Goal: Task Accomplishment & Management: Use online tool/utility

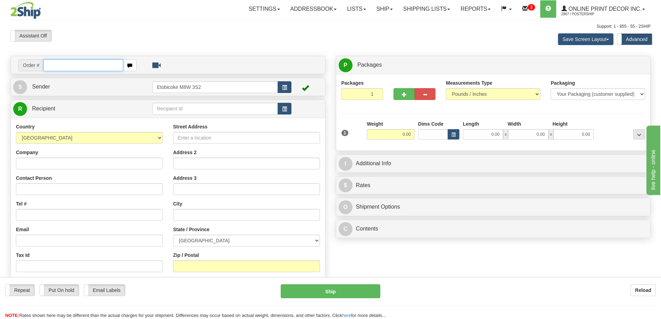
click at [60, 66] on input "text" at bounding box center [83, 65] width 80 height 12
type input "ca-424718"
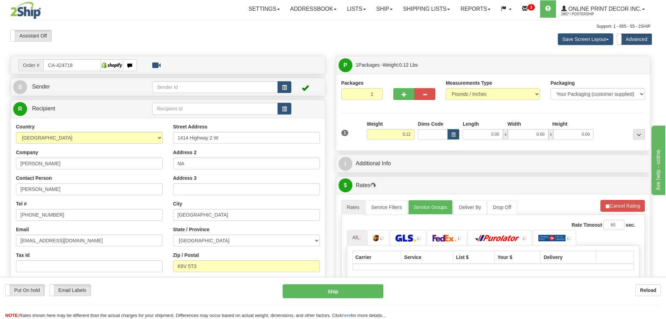
type input "BROCKVILLE"
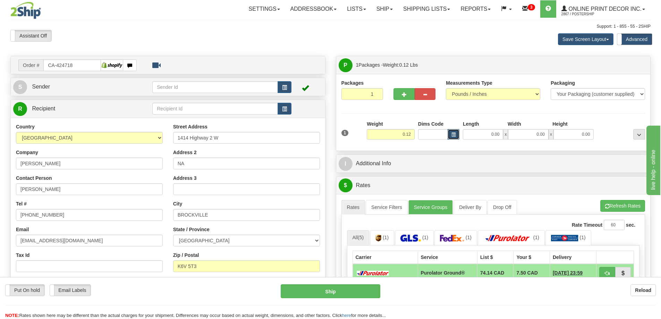
click at [452, 132] on button "button" at bounding box center [454, 134] width 12 height 10
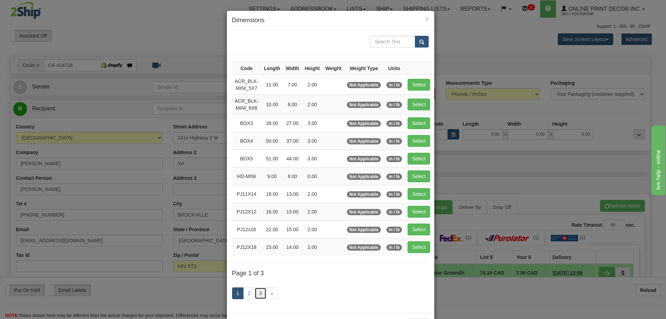
click at [255, 290] on link "3" at bounding box center [261, 293] width 12 height 12
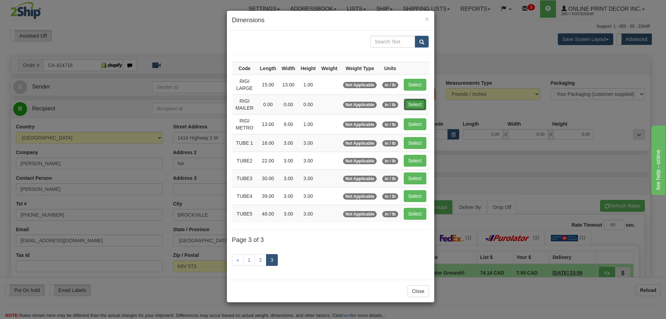
click at [418, 103] on button "Select" at bounding box center [415, 105] width 23 height 12
type input "RIGI MAILER"
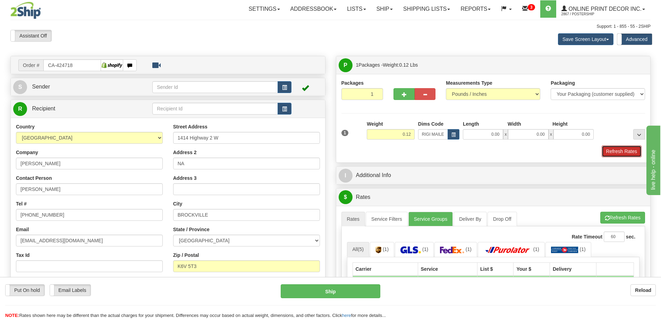
click at [619, 151] on button "Refresh Rates" at bounding box center [622, 151] width 40 height 12
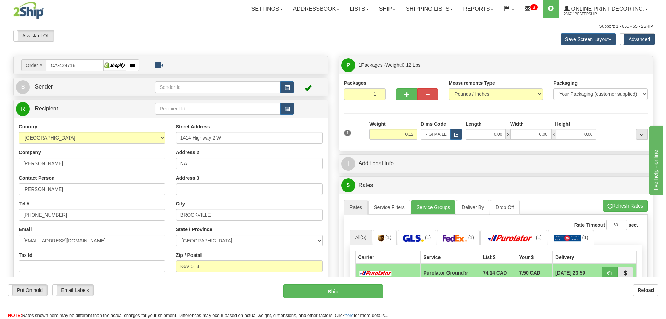
scroll to position [69, 0]
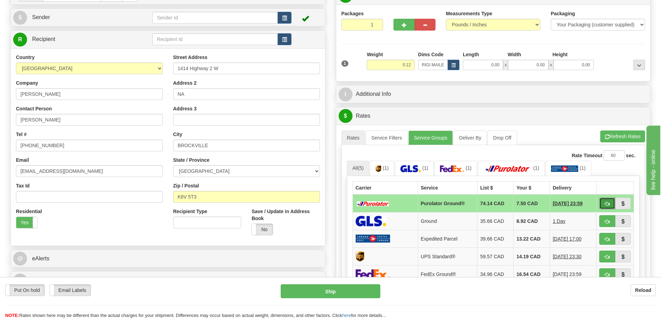
click at [610, 203] on button "button" at bounding box center [607, 203] width 16 height 12
type input "260"
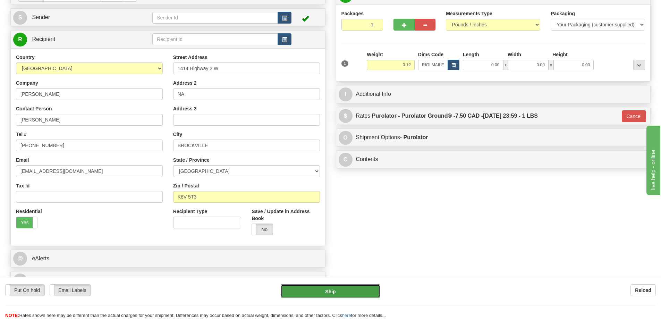
click at [362, 286] on button "Ship" at bounding box center [331, 291] width 100 height 14
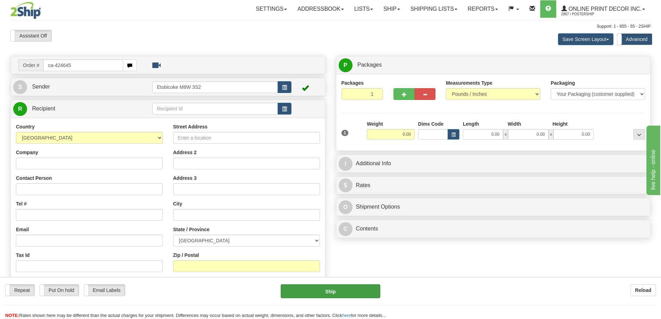
type input "ca-424645"
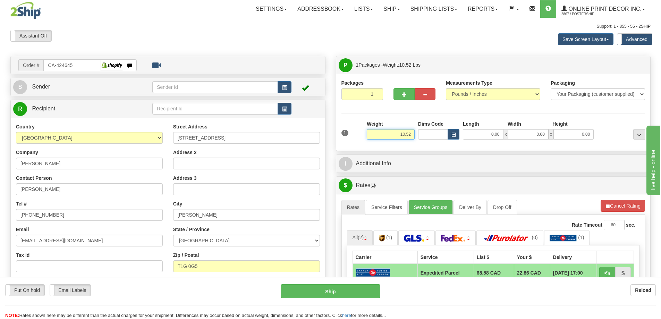
click at [413, 134] on input "10.52" at bounding box center [391, 134] width 48 height 10
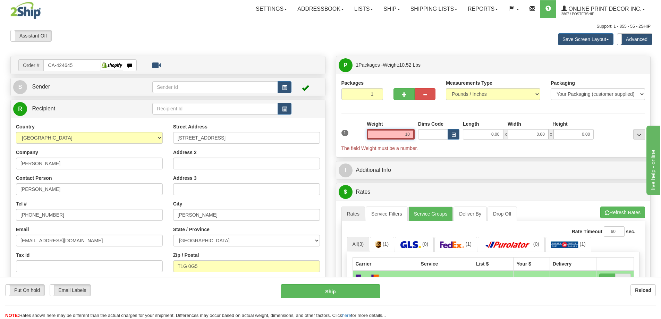
type input "1"
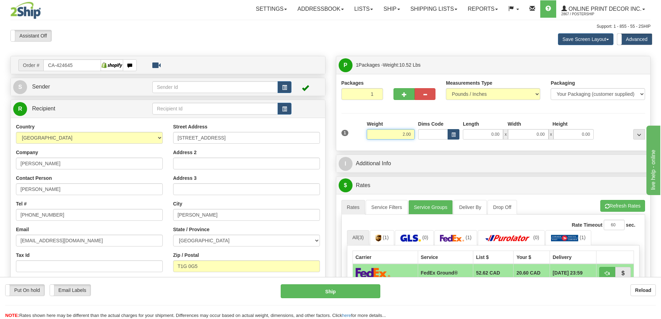
type input "2.00"
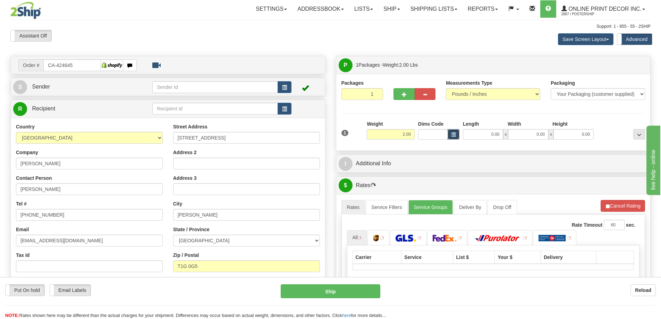
click at [450, 132] on button "button" at bounding box center [454, 134] width 12 height 10
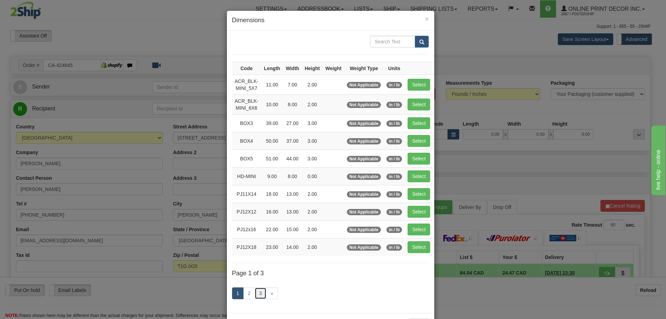
click at [258, 291] on link "3" at bounding box center [261, 293] width 12 height 12
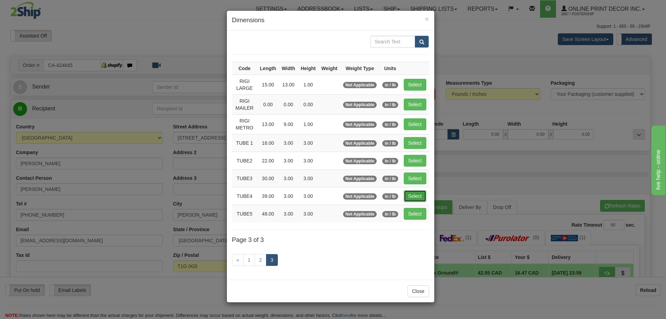
click at [415, 195] on button "Select" at bounding box center [415, 196] width 23 height 12
type input "TUBE4"
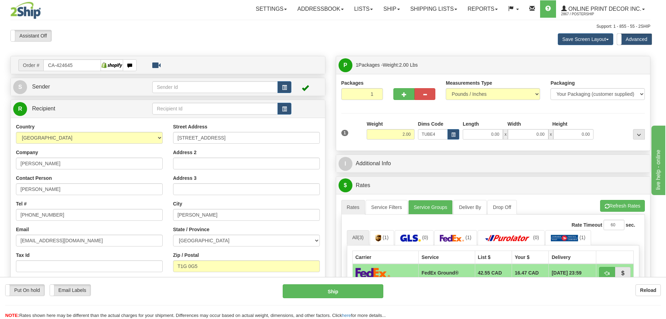
type input "39.00"
type input "3.00"
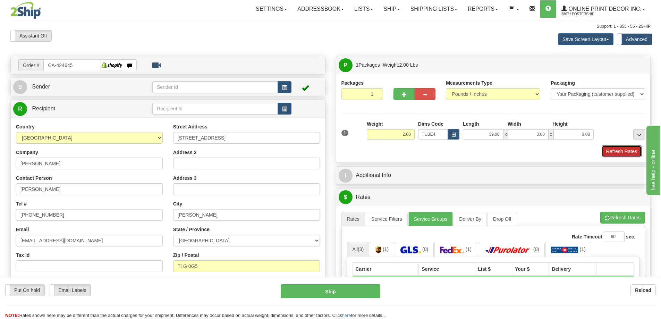
click at [616, 152] on button "Refresh Rates" at bounding box center [622, 151] width 40 height 12
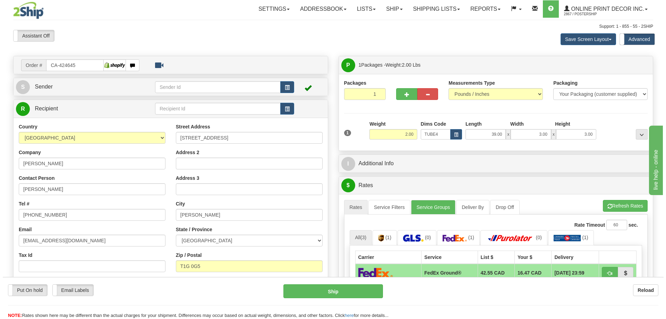
scroll to position [69, 0]
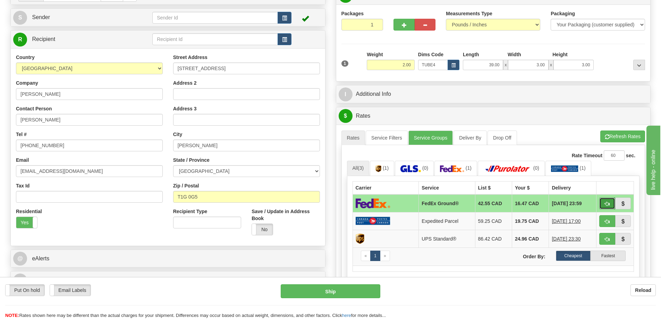
click at [608, 201] on button "button" at bounding box center [607, 203] width 16 height 12
type input "92"
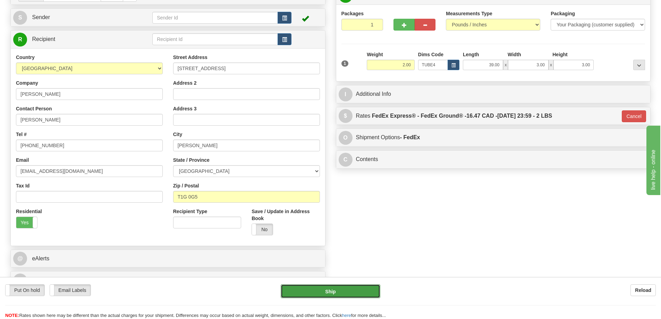
click at [369, 289] on button "Ship" at bounding box center [331, 291] width 100 height 14
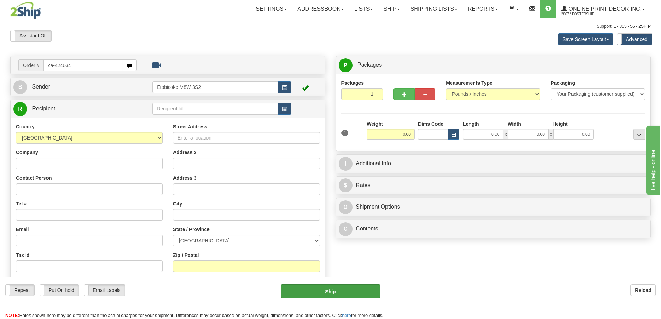
type input "ca-424634"
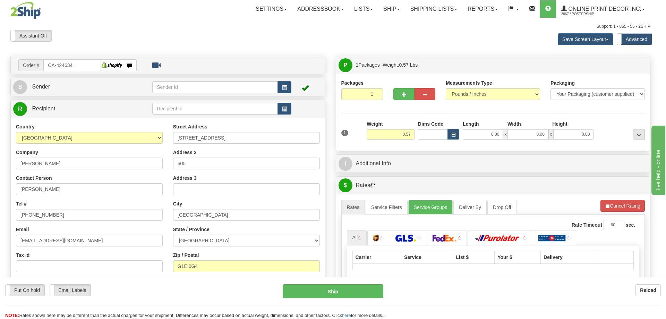
type input "[GEOGRAPHIC_DATA]"
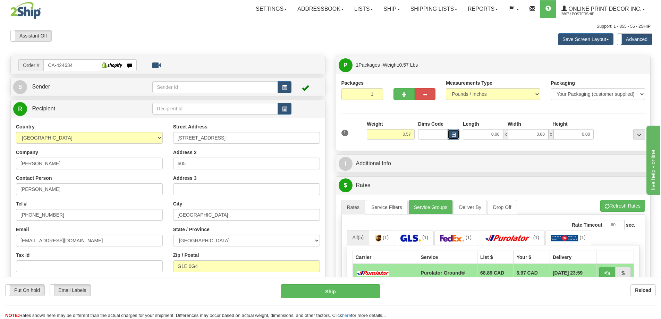
click at [455, 135] on span "button" at bounding box center [453, 135] width 4 height 4
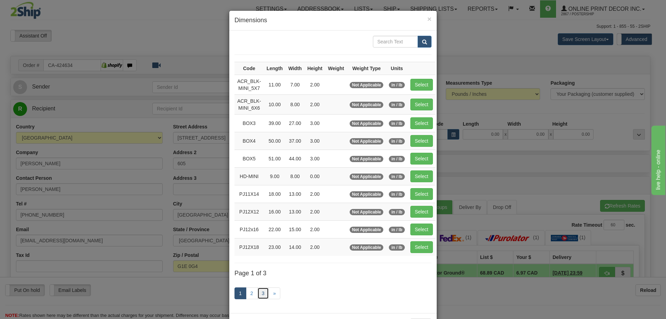
click at [262, 289] on link "3" at bounding box center [263, 293] width 12 height 12
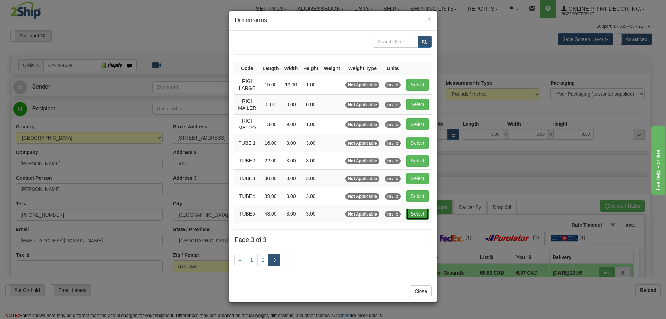
click at [413, 213] on button "Select" at bounding box center [417, 214] width 23 height 12
type input "TUBE5"
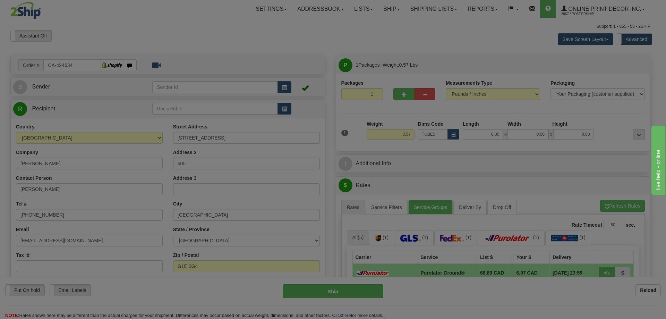
type input "48.00"
type input "3.00"
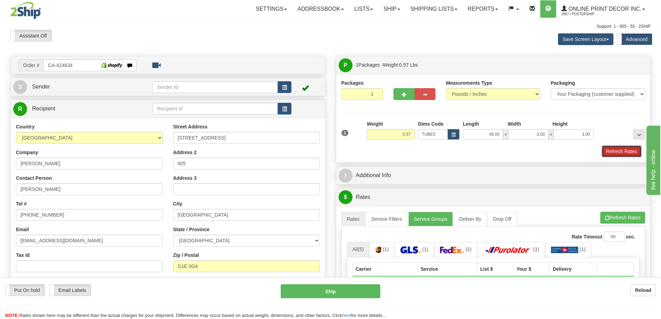
click at [615, 149] on button "Refresh Rates" at bounding box center [622, 151] width 40 height 12
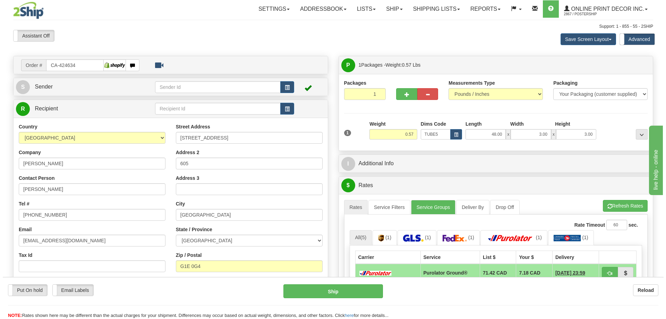
scroll to position [69, 0]
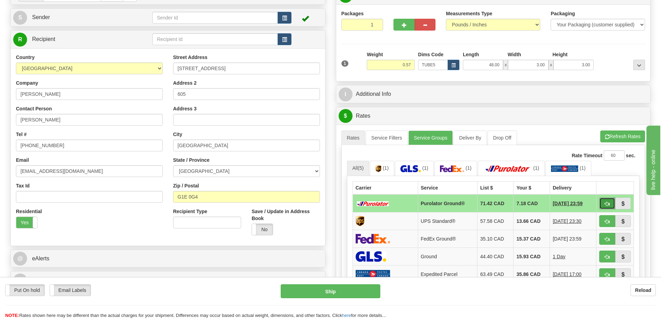
click at [607, 202] on button "button" at bounding box center [607, 203] width 16 height 12
type input "260"
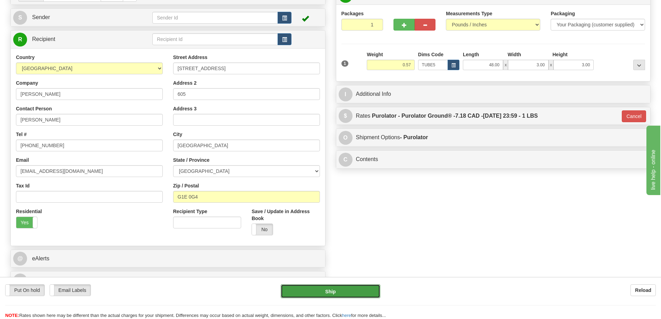
click at [367, 292] on button "Ship" at bounding box center [331, 291] width 100 height 14
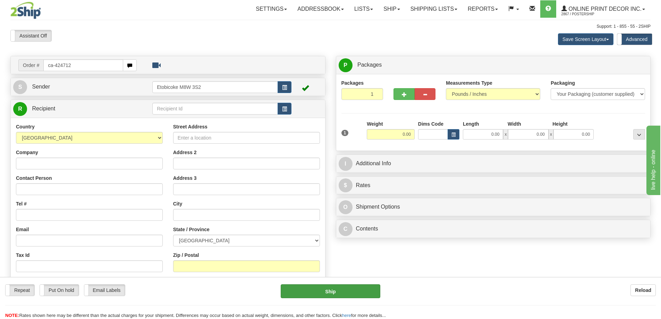
type input "ca-424712"
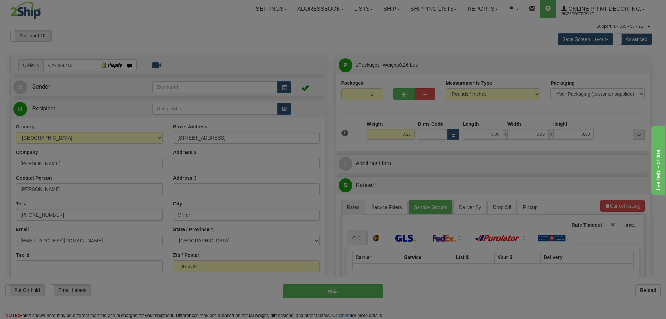
type input "MIRROR"
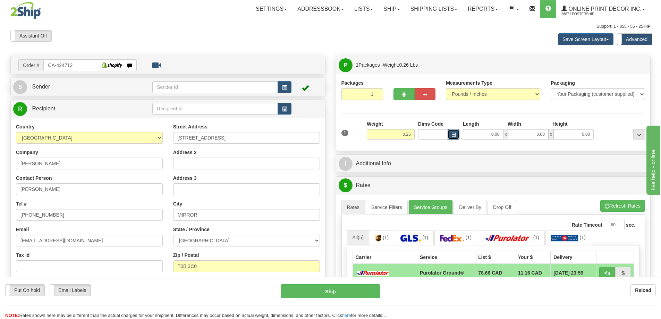
click at [456, 134] on button "button" at bounding box center [454, 134] width 12 height 10
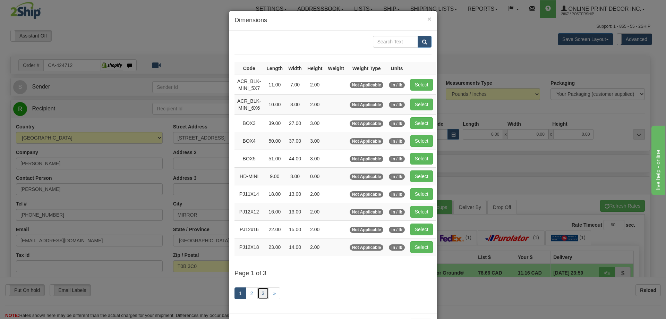
click at [260, 291] on link "3" at bounding box center [263, 293] width 12 height 12
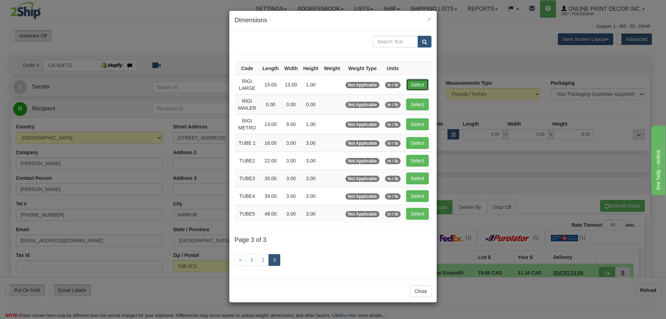
click at [413, 83] on button "Select" at bounding box center [417, 85] width 23 height 12
type input "RIGI LARGE"
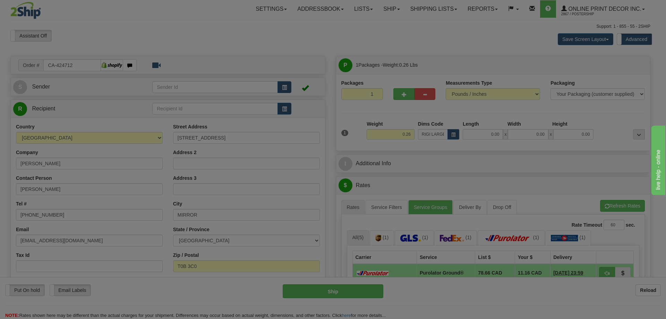
type input "15.00"
type input "13.00"
type input "1.00"
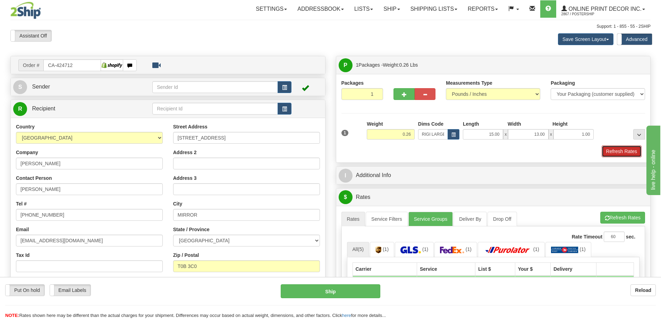
click at [623, 154] on button "Refresh Rates" at bounding box center [622, 151] width 40 height 12
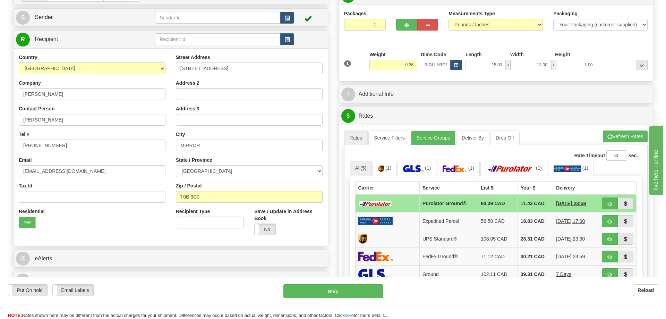
scroll to position [104, 0]
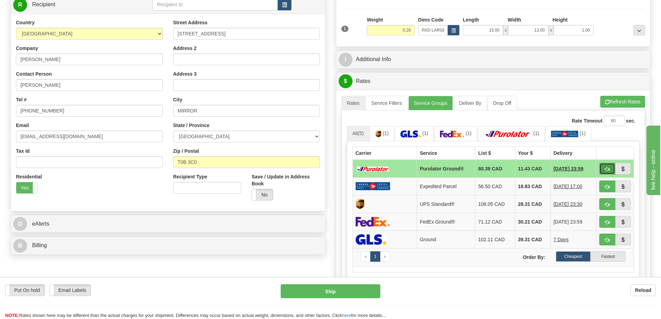
click at [601, 168] on button "button" at bounding box center [607, 169] width 16 height 12
type input "260"
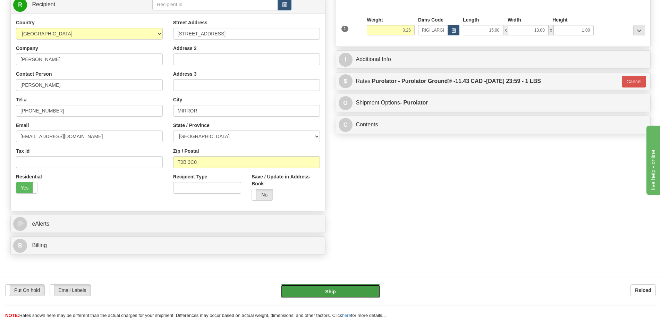
click at [343, 294] on button "Ship" at bounding box center [331, 291] width 100 height 14
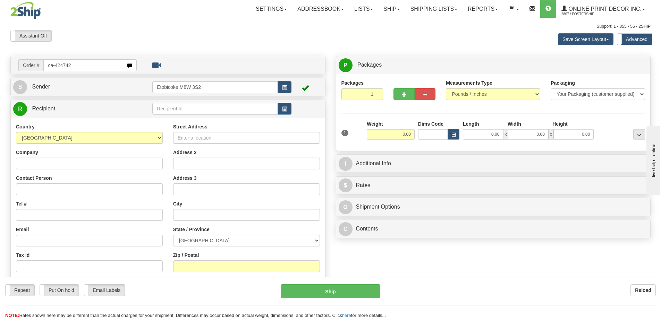
type input "ca-424742"
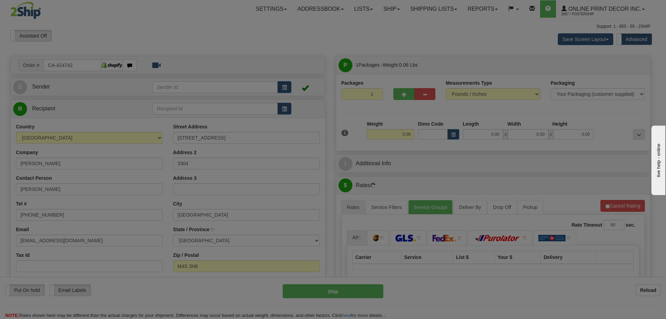
type input "[GEOGRAPHIC_DATA]"
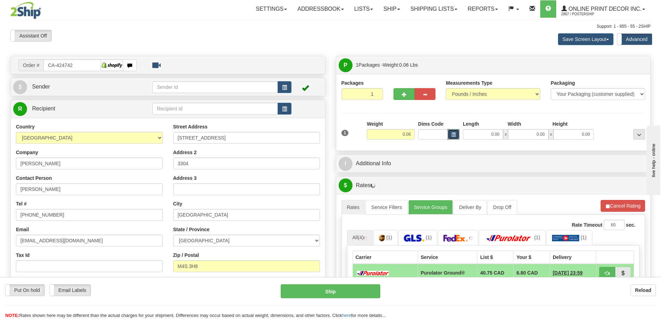
click at [451, 135] on span "button" at bounding box center [453, 135] width 4 height 4
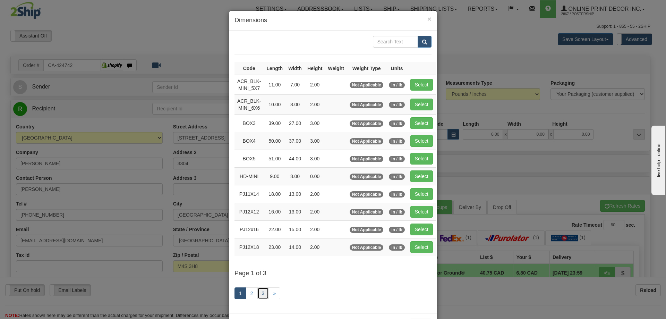
click at [259, 295] on link "3" at bounding box center [263, 293] width 12 height 12
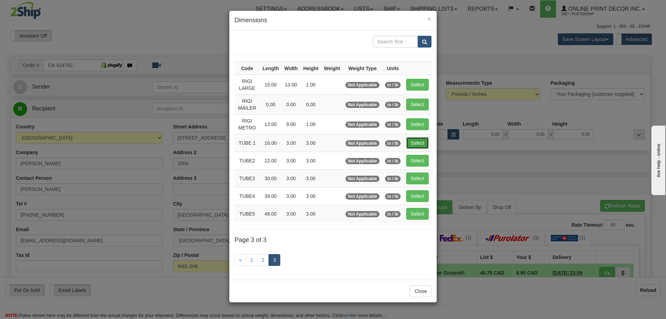
click at [420, 144] on button "Select" at bounding box center [417, 143] width 23 height 12
type input "TUBE 1"
type input "16.00"
type input "3.00"
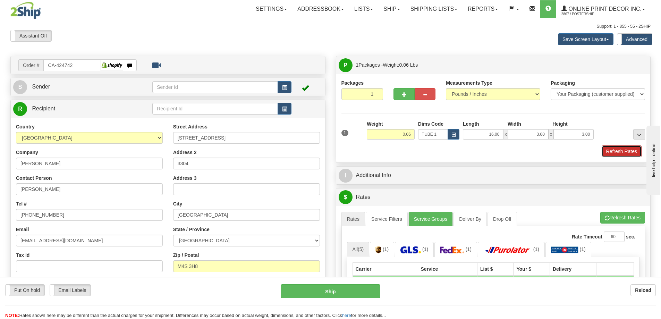
click at [610, 147] on button "Refresh Rates" at bounding box center [622, 151] width 40 height 12
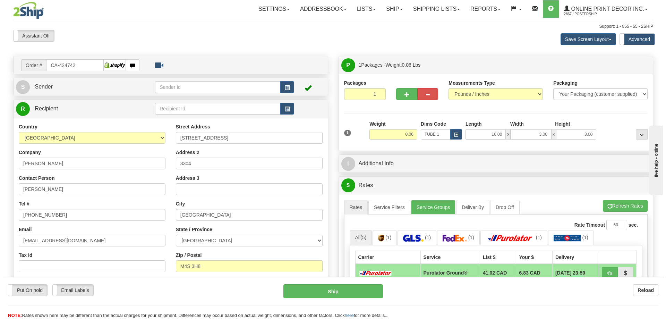
scroll to position [35, 0]
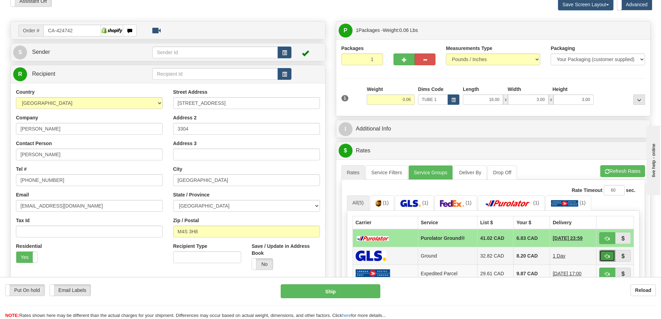
click at [604, 253] on button "button" at bounding box center [607, 256] width 16 height 12
type input "1"
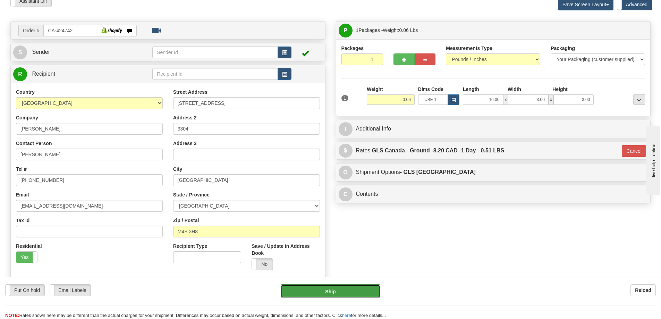
click at [360, 293] on button "Ship" at bounding box center [331, 291] width 100 height 14
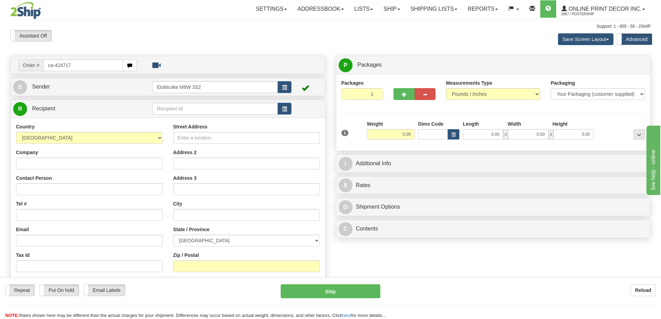
type input "ca-424717"
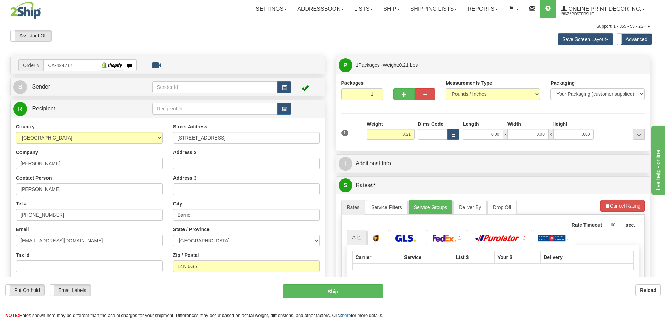
type input "BARRIE"
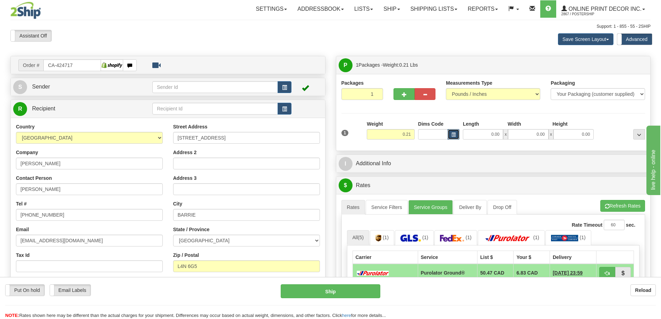
click at [453, 134] on span "button" at bounding box center [453, 135] width 4 height 4
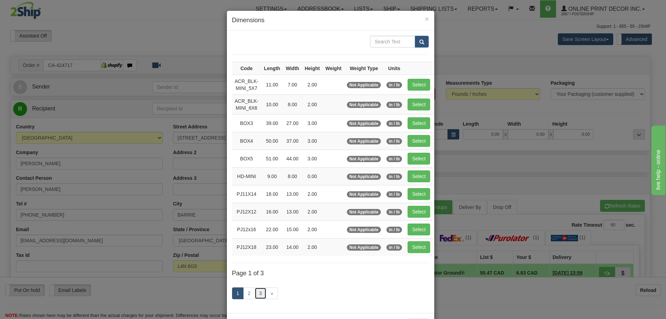
click at [258, 291] on link "3" at bounding box center [261, 293] width 12 height 12
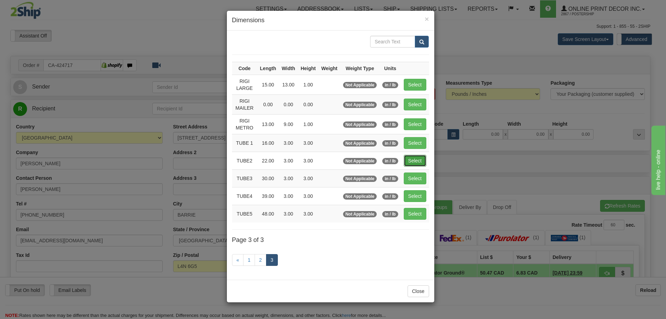
click at [409, 162] on button "Select" at bounding box center [415, 161] width 23 height 12
type input "TUBE2"
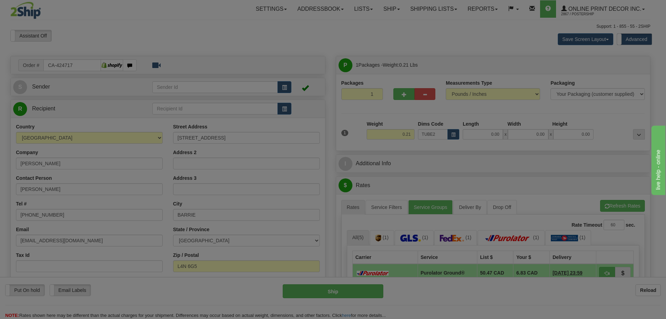
type input "22.00"
type input "3.00"
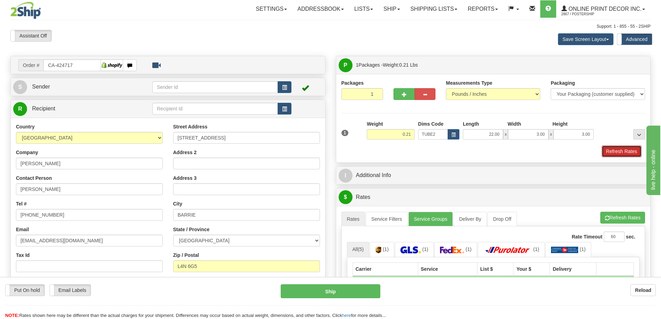
click at [623, 153] on button "Refresh Rates" at bounding box center [622, 151] width 40 height 12
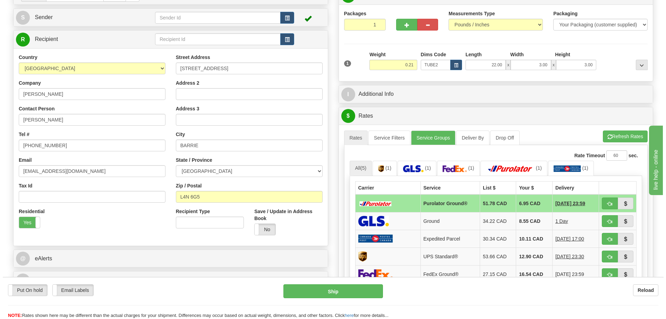
scroll to position [104, 0]
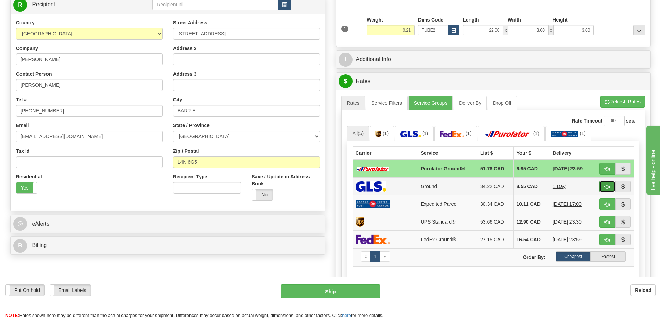
click at [610, 187] on button "button" at bounding box center [607, 186] width 16 height 12
type input "1"
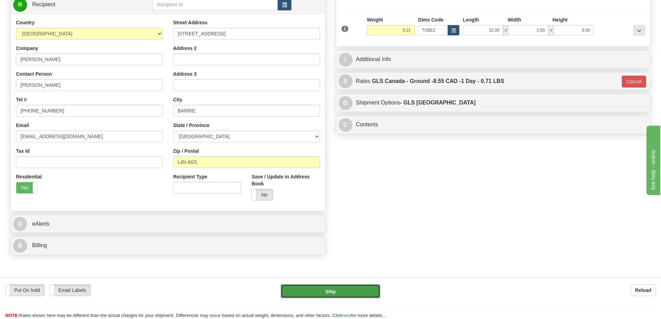
click at [370, 291] on button "Ship" at bounding box center [331, 291] width 100 height 14
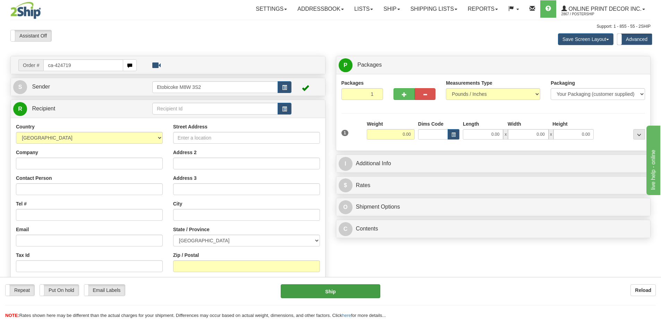
type input "ca-424719"
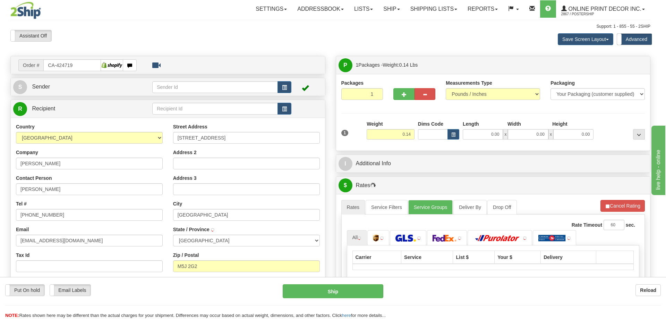
type input "TORONTO"
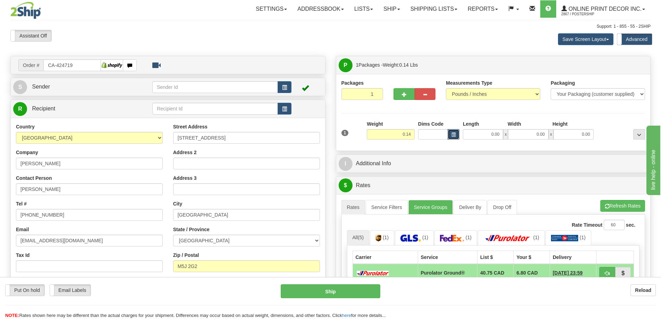
click at [452, 133] on span "button" at bounding box center [453, 135] width 4 height 4
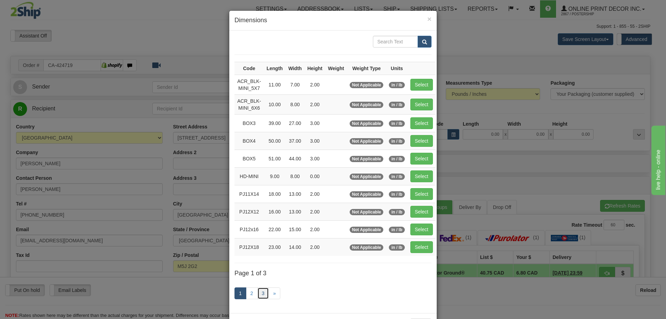
click at [261, 292] on link "3" at bounding box center [263, 293] width 12 height 12
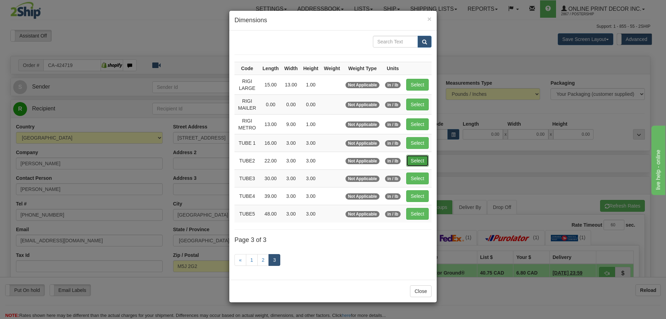
click at [415, 161] on button "Select" at bounding box center [417, 161] width 23 height 12
type input "TUBE2"
type input "22.00"
type input "3.00"
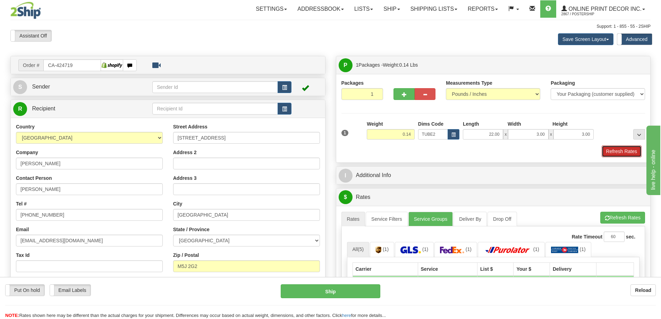
click at [616, 150] on button "Refresh Rates" at bounding box center [622, 151] width 40 height 12
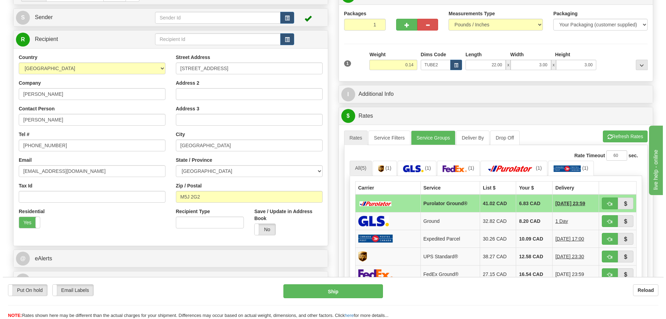
scroll to position [104, 0]
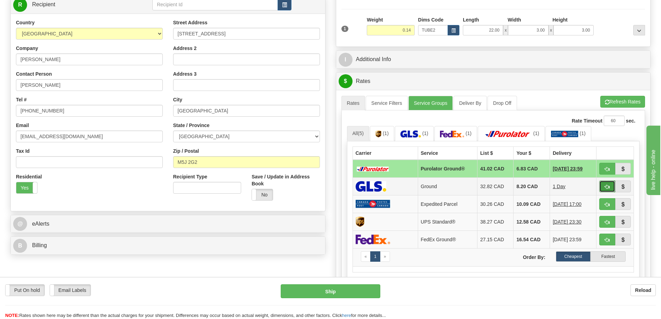
click at [607, 186] on span "button" at bounding box center [607, 187] width 5 height 5
type input "1"
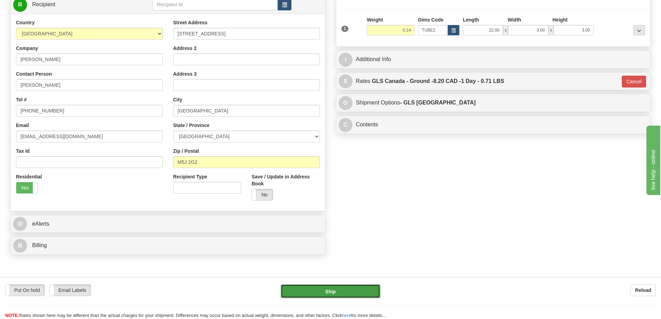
click at [362, 285] on button "Ship" at bounding box center [331, 291] width 100 height 14
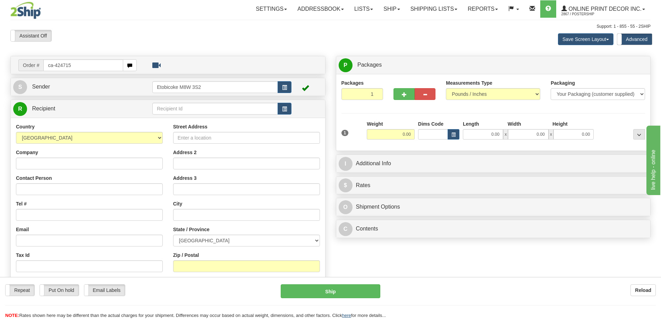
type input "ca-424715"
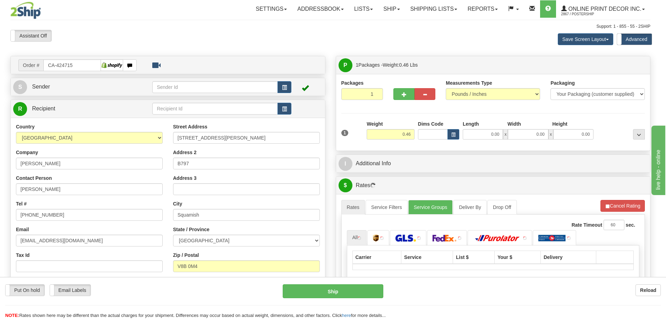
type input "SQUAMISH"
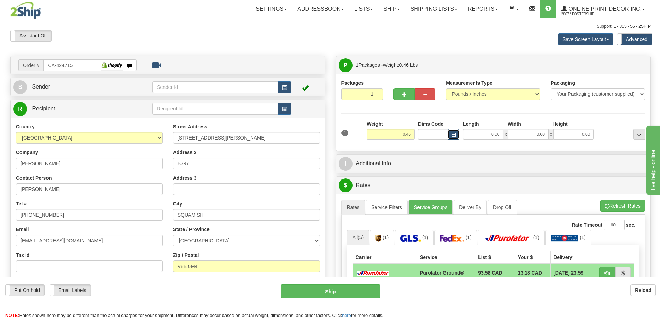
click at [451, 133] on span "button" at bounding box center [453, 135] width 4 height 4
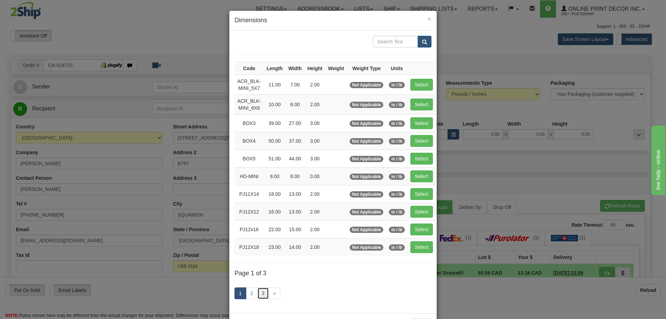
click at [262, 290] on link "3" at bounding box center [263, 293] width 12 height 12
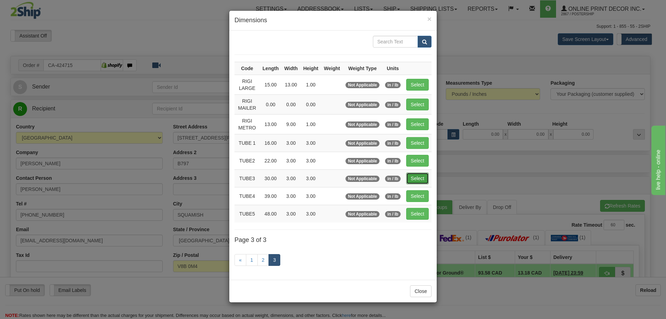
click at [420, 178] on button "Select" at bounding box center [417, 178] width 23 height 12
type input "TUBE3"
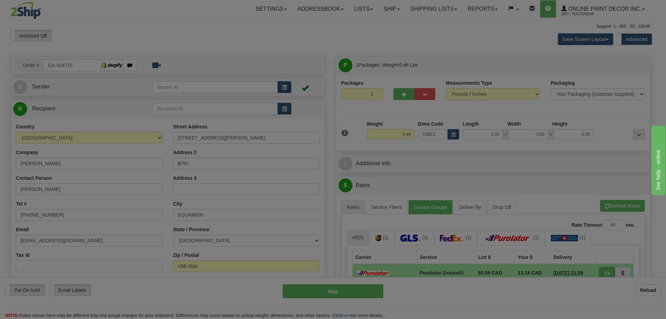
type input "30.00"
type input "3.00"
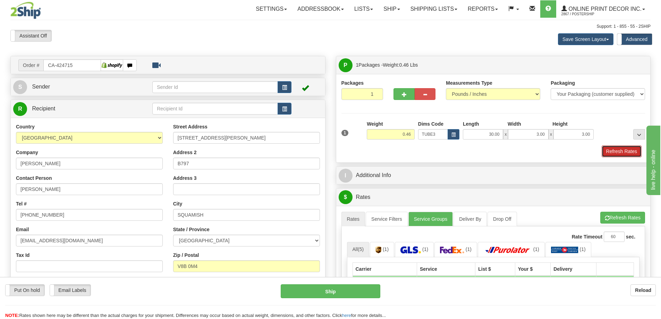
click at [617, 149] on button "Refresh Rates" at bounding box center [622, 151] width 40 height 12
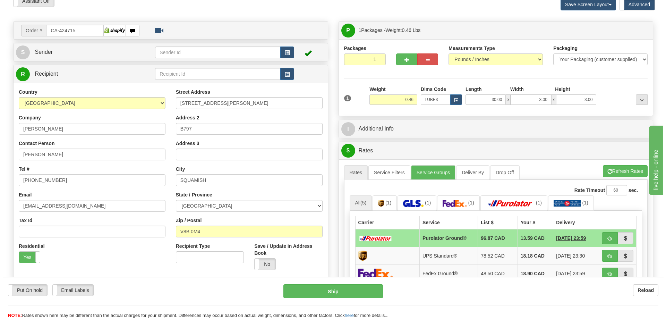
scroll to position [104, 0]
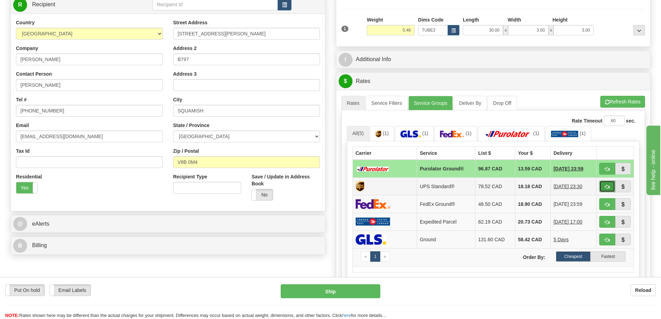
click at [603, 185] on button "button" at bounding box center [607, 186] width 16 height 12
type input "11"
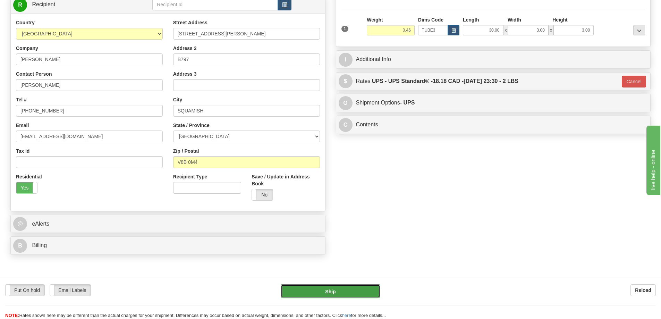
click at [357, 290] on button "Ship" at bounding box center [331, 291] width 100 height 14
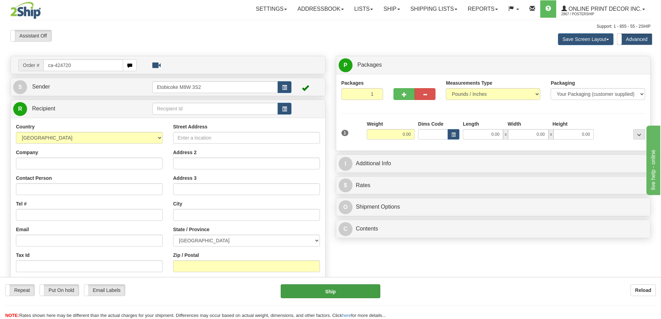
type input "ca-424720"
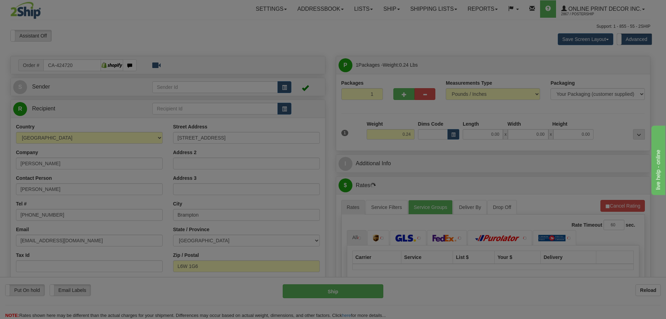
type input "BRAMPTON"
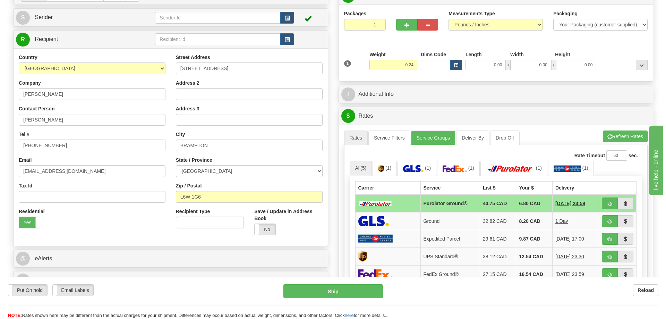
scroll to position [104, 0]
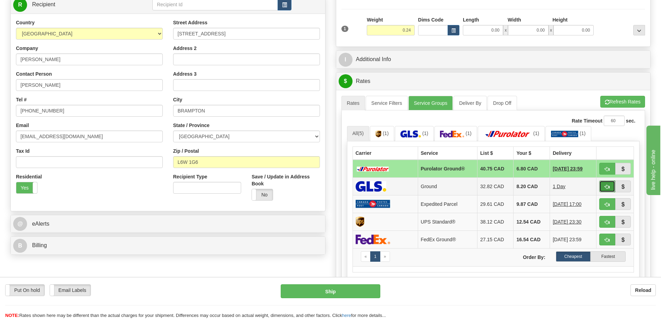
click at [614, 188] on button "button" at bounding box center [607, 186] width 16 height 12
type input "1"
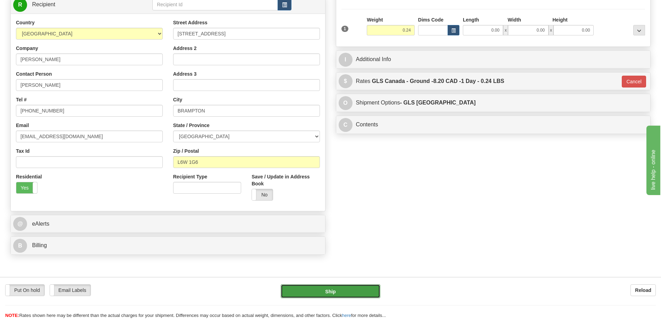
click at [330, 288] on button "Ship" at bounding box center [331, 291] width 100 height 14
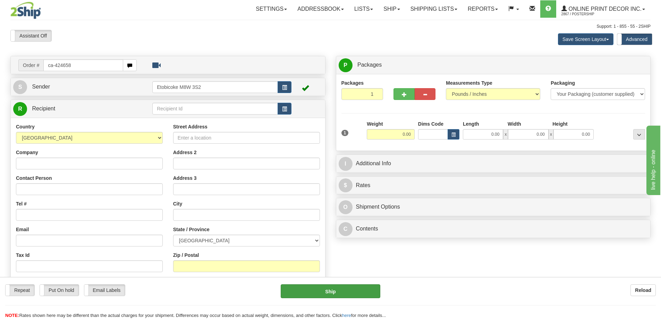
type input "ca-424658"
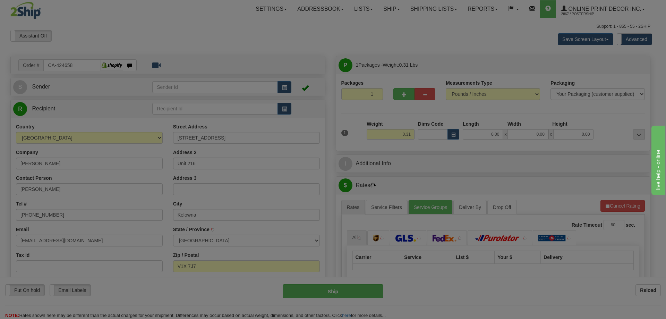
type input "KELOWNA"
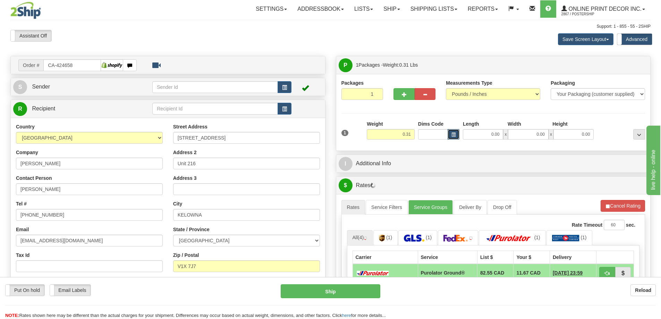
click at [451, 132] on button "button" at bounding box center [454, 134] width 12 height 10
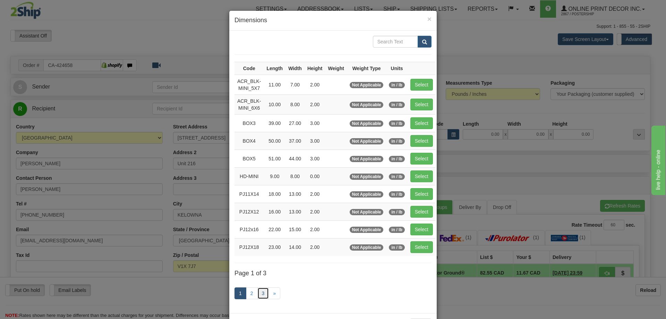
click at [263, 288] on link "3" at bounding box center [263, 293] width 12 height 12
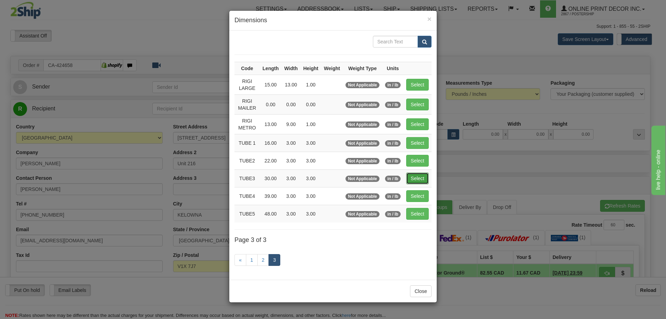
click at [415, 176] on button "Select" at bounding box center [417, 178] width 23 height 12
type input "TUBE3"
type input "30.00"
type input "3.00"
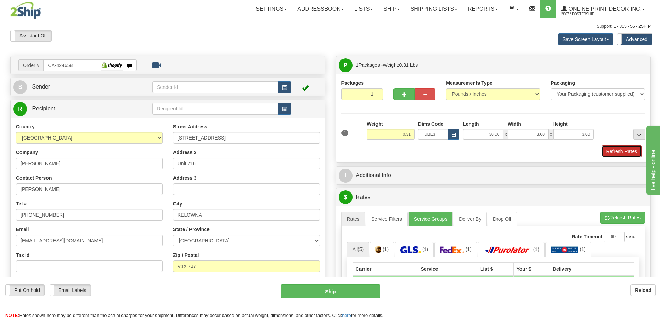
click at [621, 153] on button "Refresh Rates" at bounding box center [622, 151] width 40 height 12
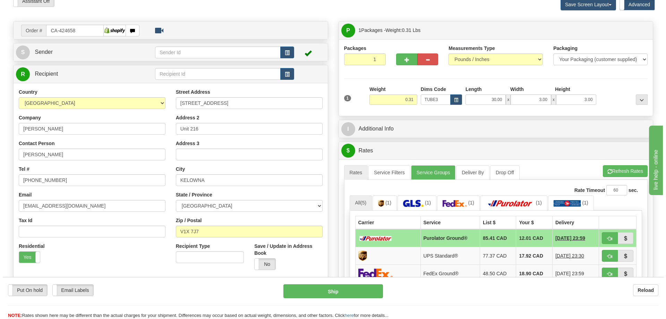
scroll to position [104, 0]
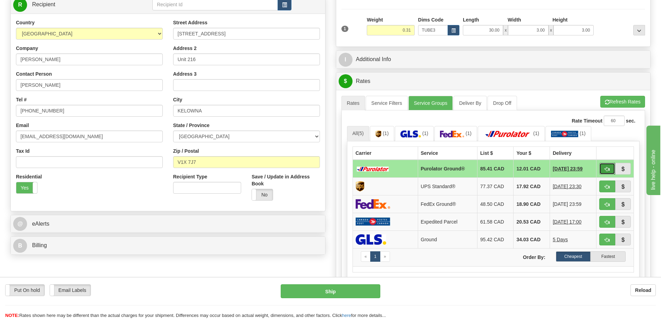
click at [608, 171] on span "button" at bounding box center [607, 169] width 5 height 5
type input "260"
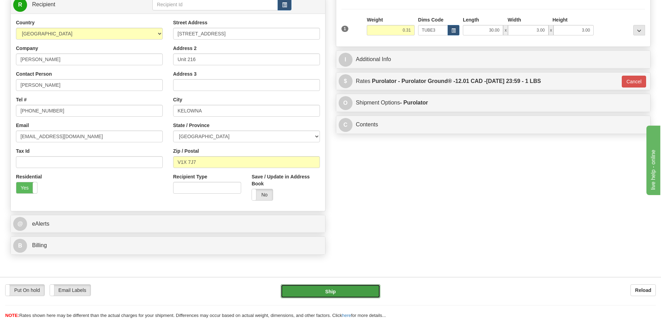
click at [337, 288] on button "Ship" at bounding box center [331, 291] width 100 height 14
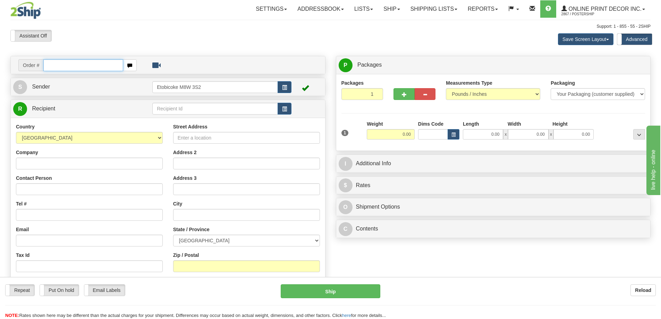
click at [56, 65] on input "text" at bounding box center [83, 65] width 80 height 12
type input "ca-424612"
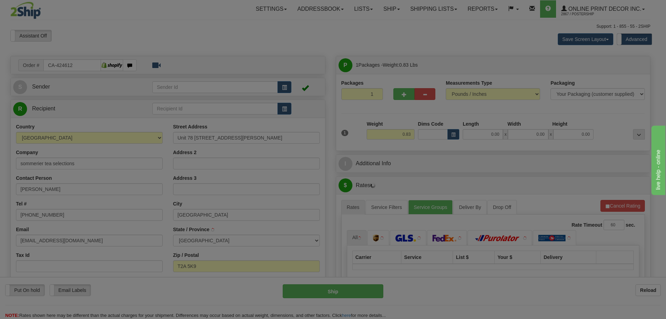
type input "CALGARY"
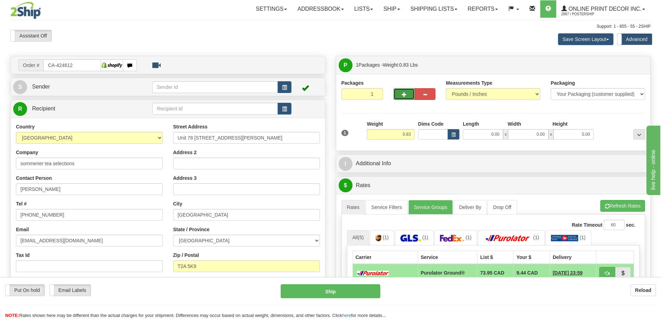
click at [400, 91] on button "button" at bounding box center [403, 94] width 21 height 12
radio input "true"
type input "2"
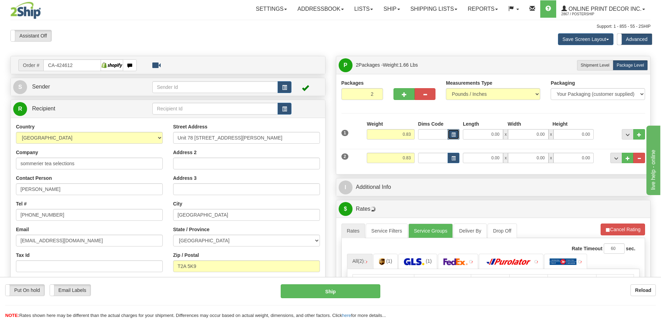
click at [453, 136] on span "button" at bounding box center [453, 135] width 4 height 4
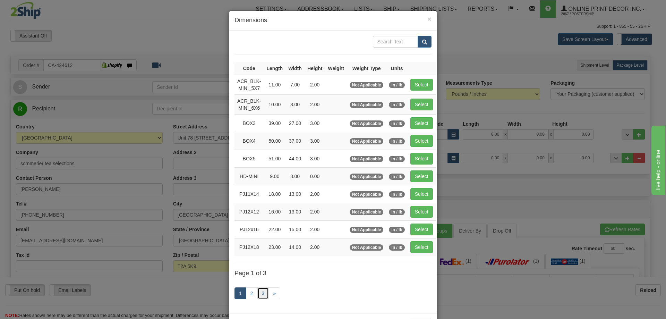
click at [261, 292] on link "3" at bounding box center [263, 293] width 12 height 12
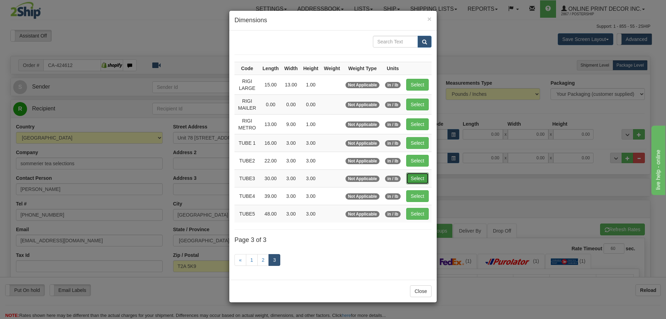
click at [415, 176] on button "Select" at bounding box center [417, 178] width 23 height 12
type input "TUBE3"
type input "30.00"
type input "3.00"
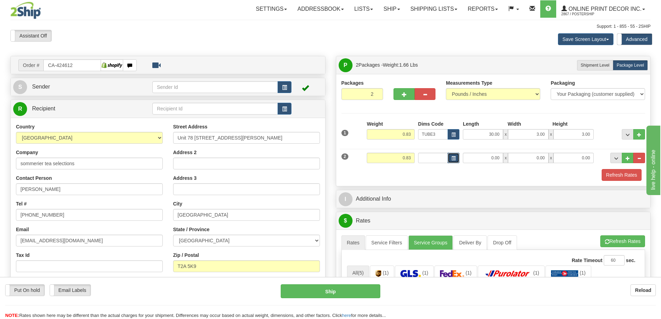
click at [453, 160] on span "button" at bounding box center [453, 158] width 4 height 4
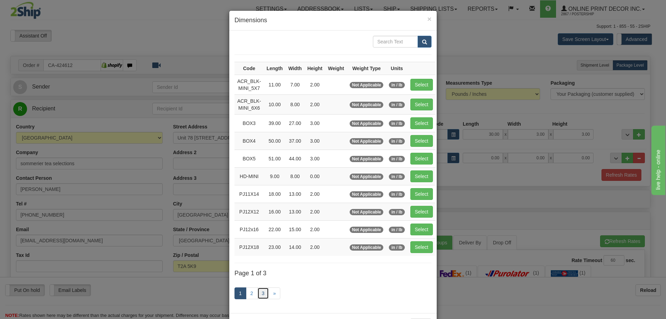
click at [260, 294] on link "3" at bounding box center [263, 293] width 12 height 12
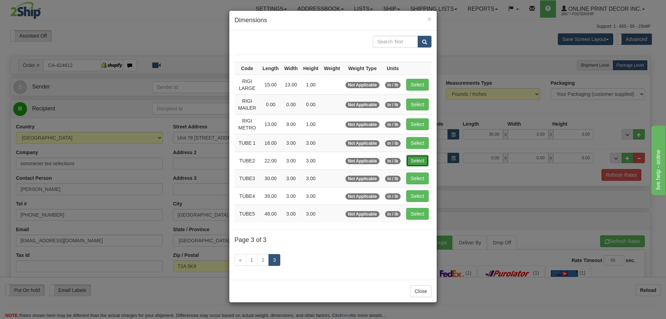
click at [414, 157] on button "Select" at bounding box center [417, 161] width 23 height 12
type input "TUBE2"
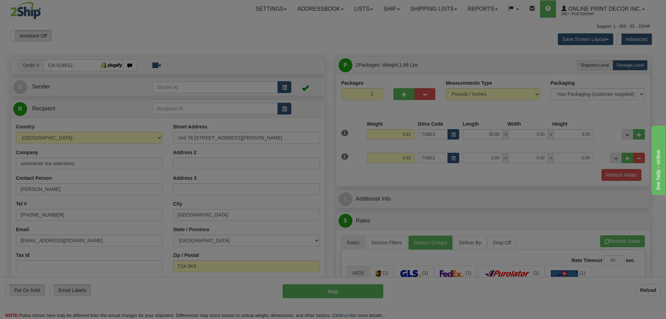
type input "22.00"
type input "3.00"
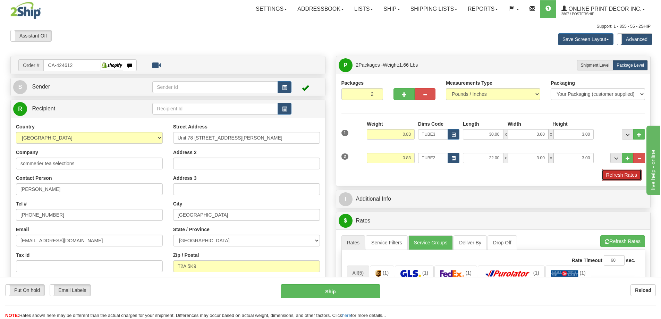
drag, startPoint x: 617, startPoint y: 173, endPoint x: 609, endPoint y: 172, distance: 8.1
click at [617, 173] on button "Refresh Rates" at bounding box center [622, 175] width 40 height 12
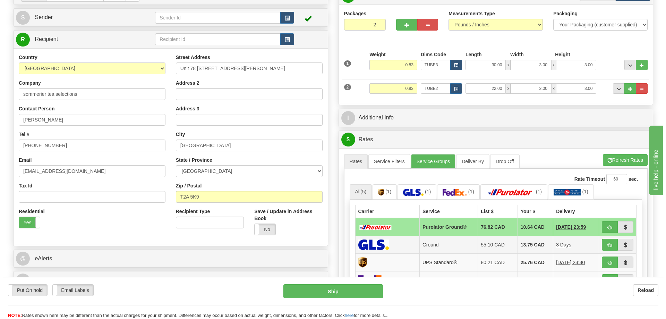
scroll to position [104, 0]
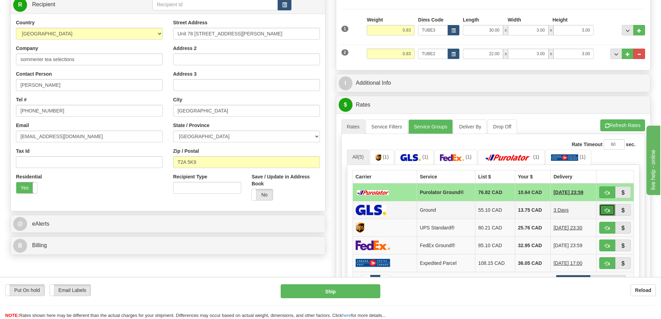
click at [604, 206] on button "button" at bounding box center [607, 210] width 16 height 12
type input "1"
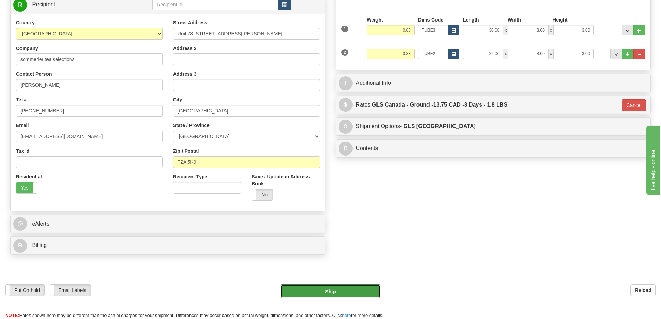
click at [360, 291] on button "Ship" at bounding box center [331, 291] width 100 height 14
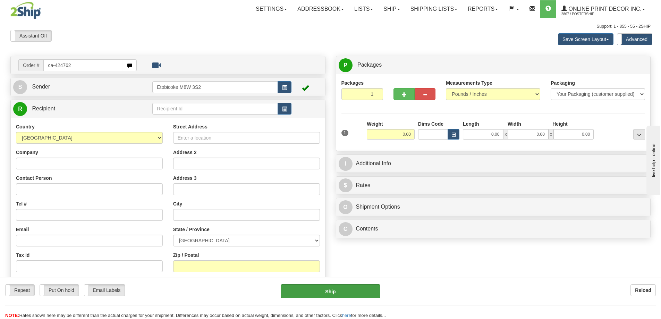
type input "ca-424762"
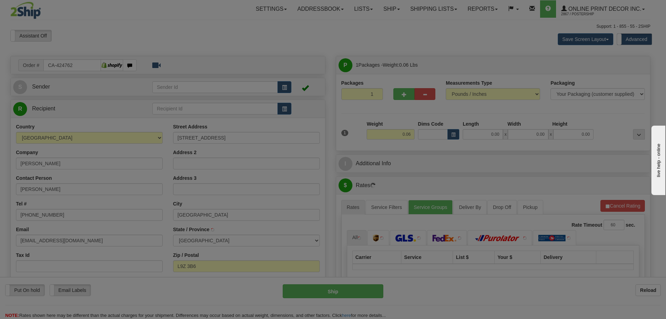
type input "[GEOGRAPHIC_DATA]"
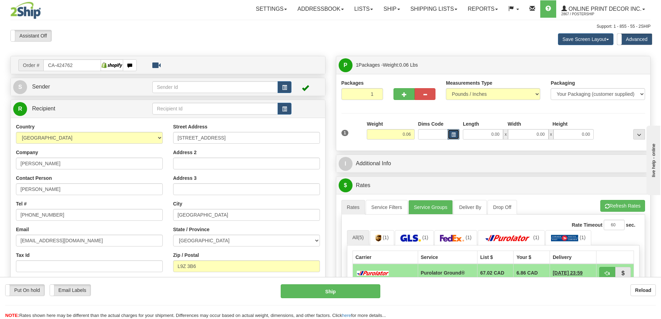
click at [451, 136] on span "button" at bounding box center [453, 135] width 4 height 4
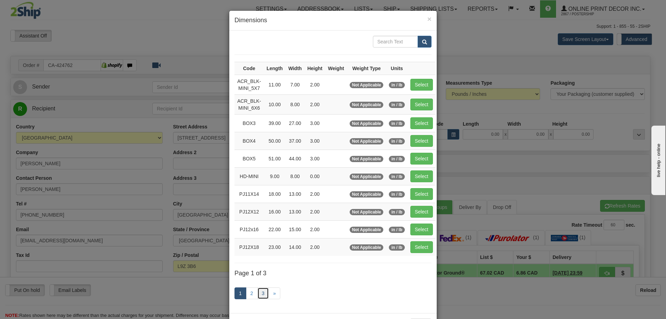
click at [259, 291] on link "3" at bounding box center [263, 293] width 12 height 12
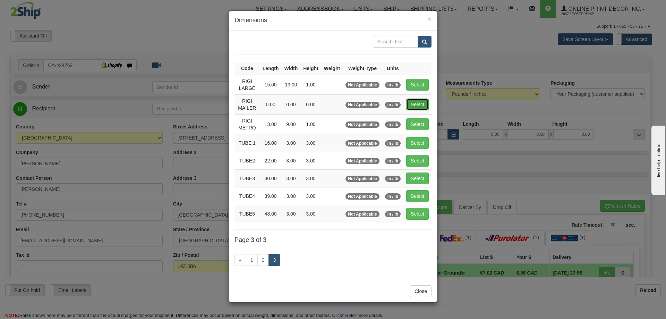
click at [417, 107] on button "Select" at bounding box center [417, 105] width 23 height 12
type input "RIGI MAILER"
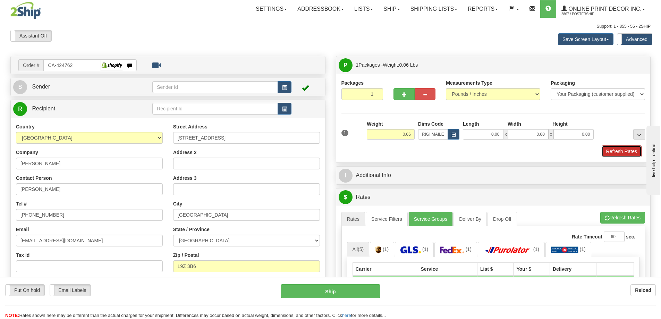
click at [612, 149] on button "Refresh Rates" at bounding box center [622, 151] width 40 height 12
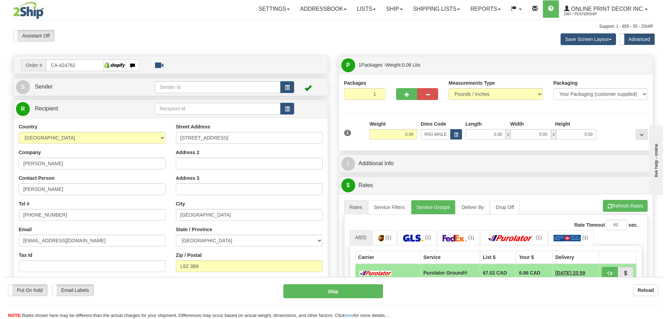
scroll to position [69, 0]
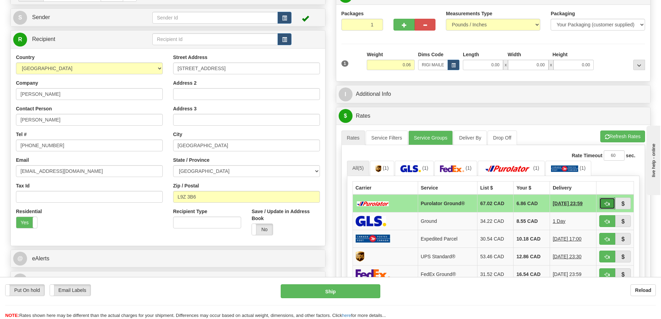
click at [608, 199] on button "button" at bounding box center [607, 203] width 16 height 12
type input "260"
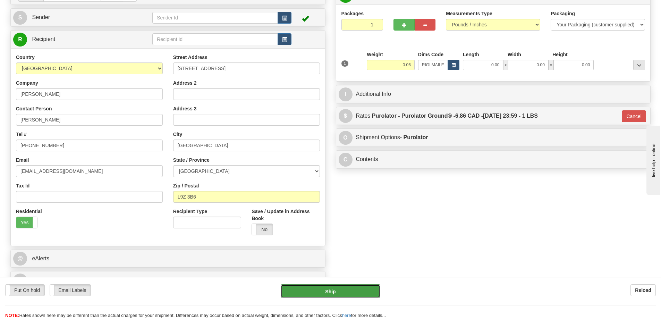
click at [359, 289] on button "Ship" at bounding box center [331, 291] width 100 height 14
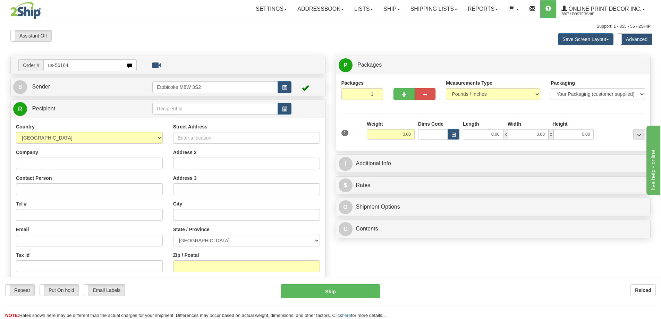
type input "us-56164"
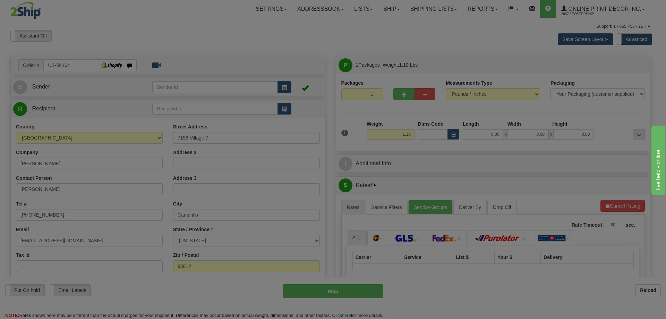
type input "CAMARILLO"
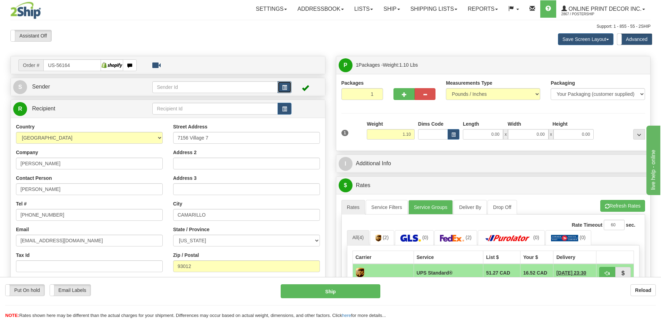
click at [288, 86] on button "button" at bounding box center [285, 87] width 14 height 12
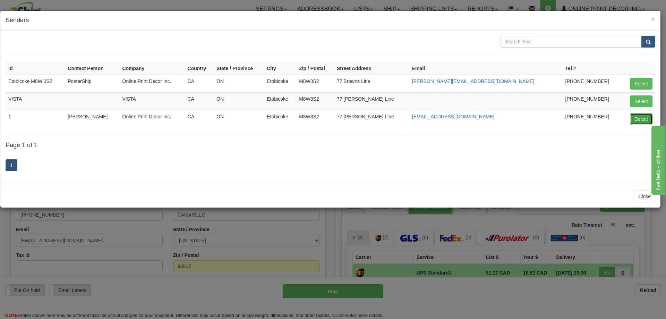
click at [642, 118] on button "Select" at bounding box center [641, 119] width 23 height 12
type input "1"
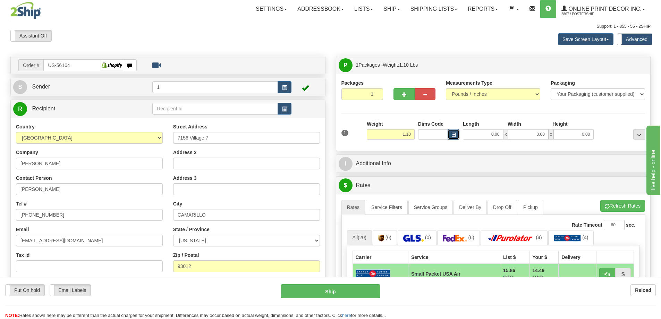
click at [452, 135] on span "button" at bounding box center [453, 135] width 4 height 4
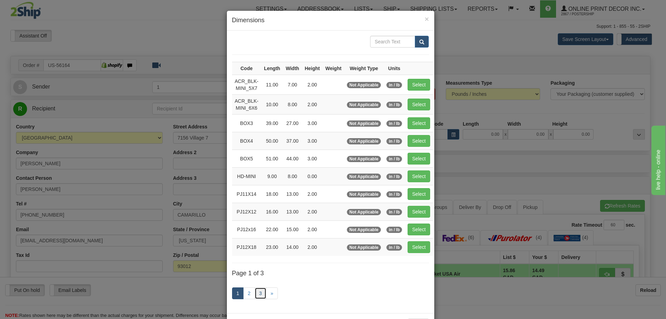
click at [255, 293] on link "3" at bounding box center [261, 293] width 12 height 12
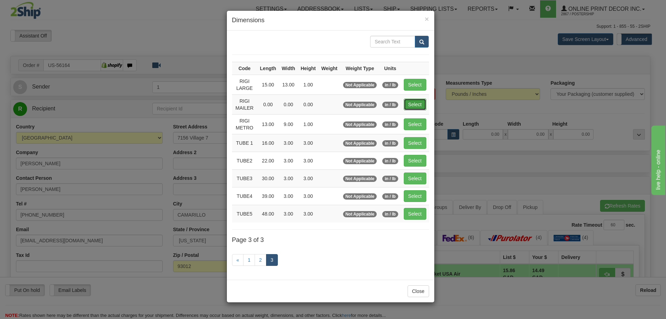
click at [415, 104] on button "Select" at bounding box center [415, 105] width 23 height 12
type input "RIGI MAILER"
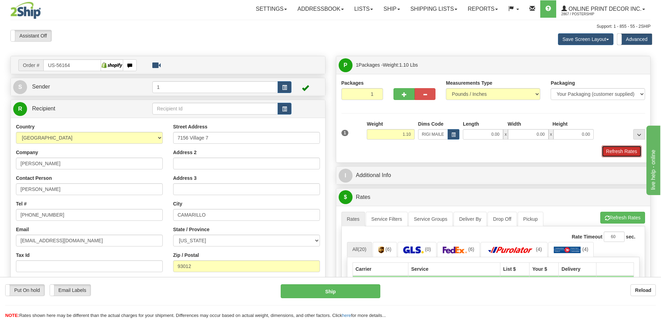
click at [613, 151] on button "Refresh Rates" at bounding box center [622, 151] width 40 height 12
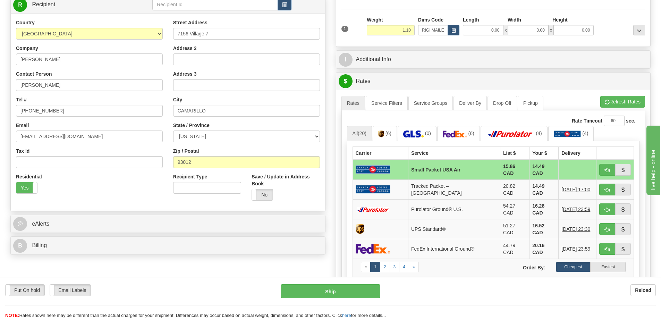
scroll to position [139, 0]
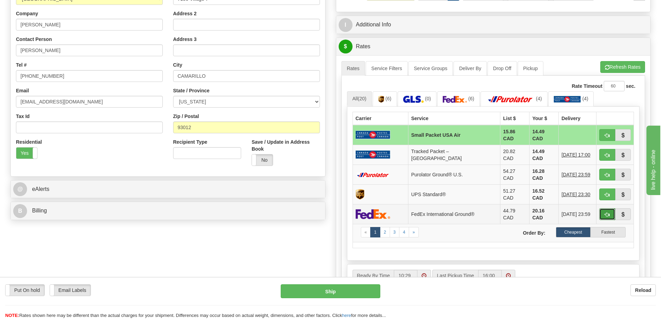
click at [605, 208] on button "button" at bounding box center [607, 214] width 16 height 12
type input "92"
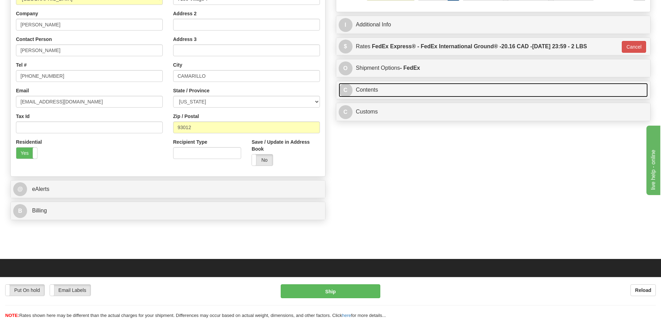
drag, startPoint x: 423, startPoint y: 93, endPoint x: 413, endPoint y: 89, distance: 10.9
click at [423, 93] on link "C Contents" at bounding box center [493, 90] width 309 height 14
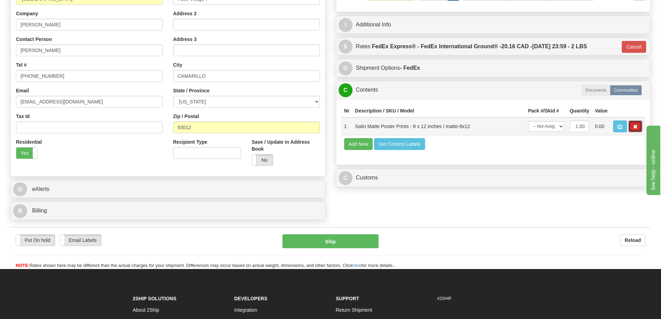
click at [638, 128] on button "button" at bounding box center [635, 126] width 14 height 12
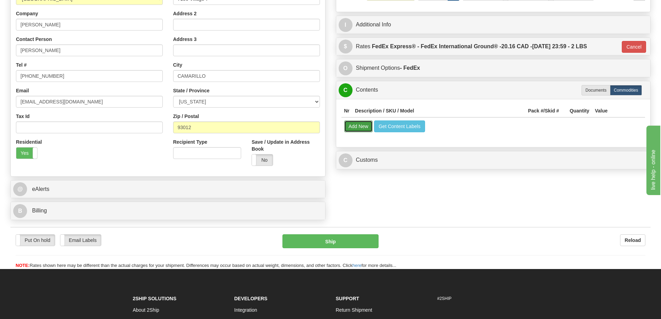
click at [363, 126] on button "Add New" at bounding box center [358, 126] width 29 height 12
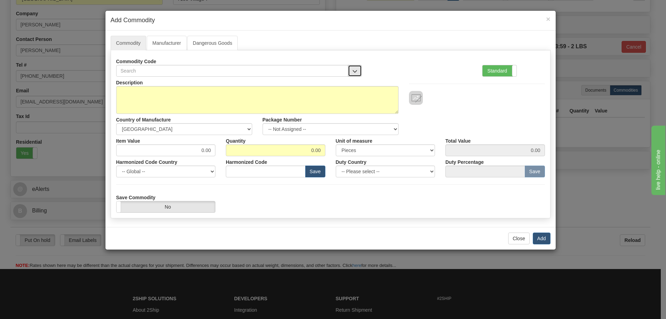
click at [358, 68] on button "button" at bounding box center [355, 71] width 14 height 12
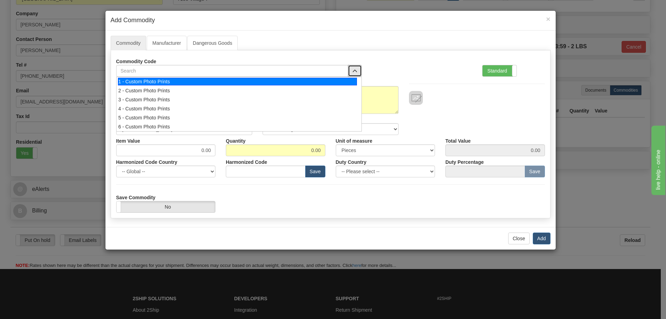
click at [343, 85] on li "1 - Custom Photo Prints" at bounding box center [239, 81] width 245 height 9
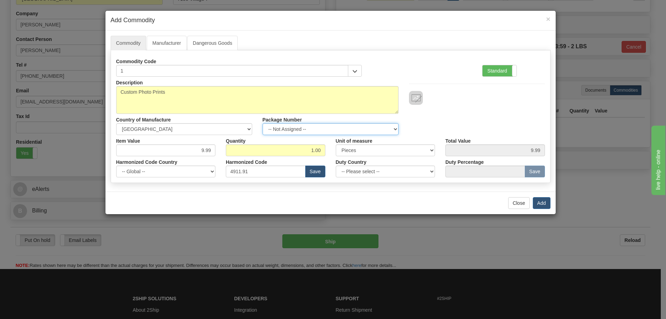
click at [393, 126] on select "-- Not Assigned -- Item 1" at bounding box center [331, 129] width 136 height 12
select select "0"
click at [263, 123] on select "-- Not Assigned -- Item 1" at bounding box center [331, 129] width 136 height 12
click at [540, 199] on button "Add" at bounding box center [542, 203] width 18 height 12
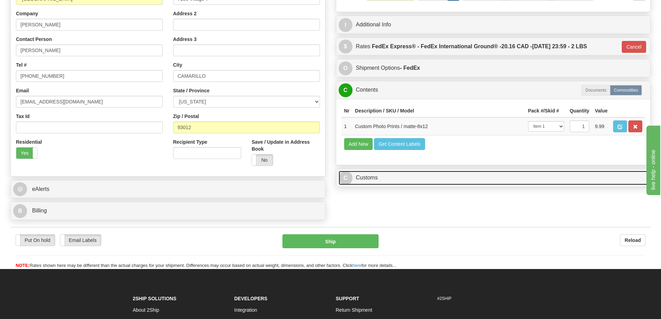
click at [593, 182] on link "C Customs" at bounding box center [493, 178] width 309 height 14
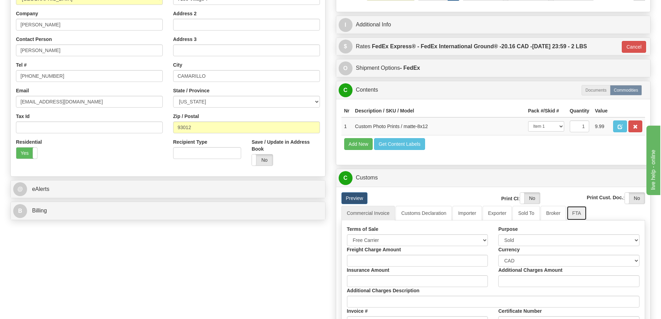
click at [575, 215] on link "FTA" at bounding box center [577, 213] width 20 height 15
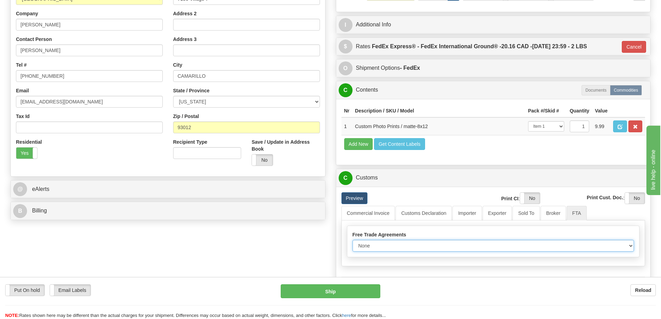
click at [628, 246] on select "None Other USMCA CETA CUKTCA" at bounding box center [493, 246] width 282 height 12
select select "1"
click at [352, 242] on select "None Other USMCA CETA CUKTCA" at bounding box center [493, 246] width 282 height 12
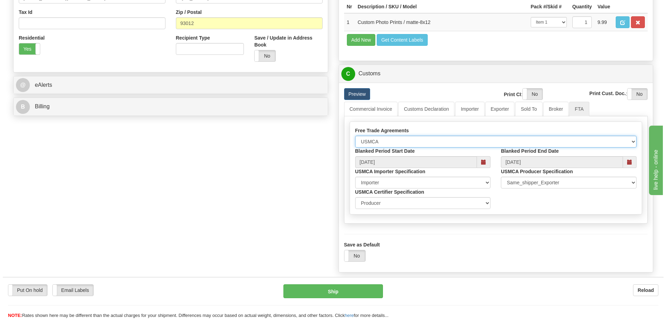
scroll to position [278, 0]
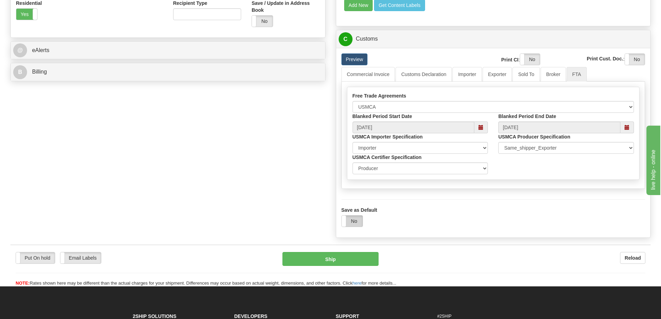
click at [354, 224] on label "No" at bounding box center [352, 220] width 21 height 11
click at [337, 262] on button "Ship" at bounding box center [330, 259] width 96 height 14
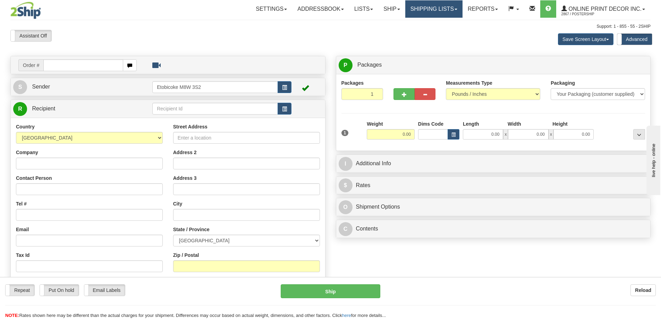
click at [437, 7] on link "Shipping lists" at bounding box center [433, 8] width 57 height 17
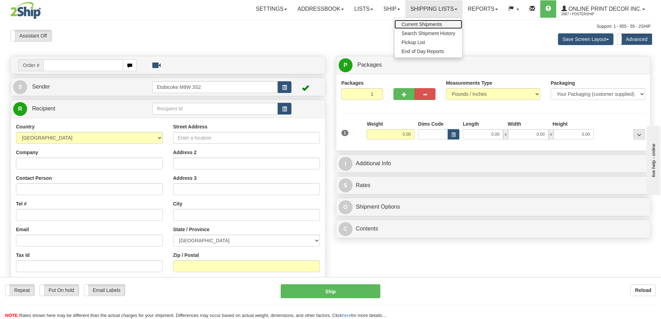
click at [415, 25] on span "Current Shipments" at bounding box center [421, 25] width 41 height 6
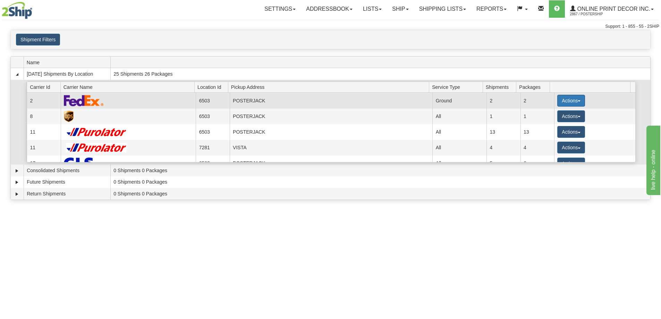
click at [571, 101] on button "Actions" at bounding box center [571, 101] width 28 height 12
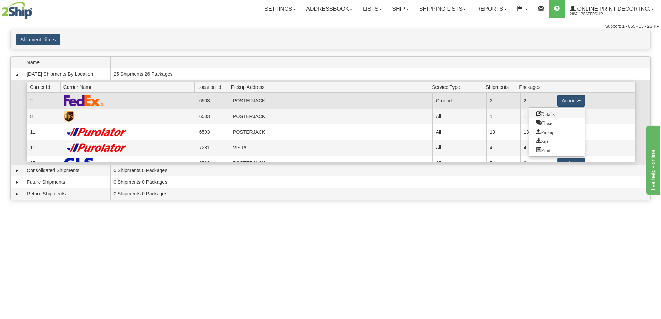
click at [539, 112] on span "Details" at bounding box center [545, 113] width 19 height 5
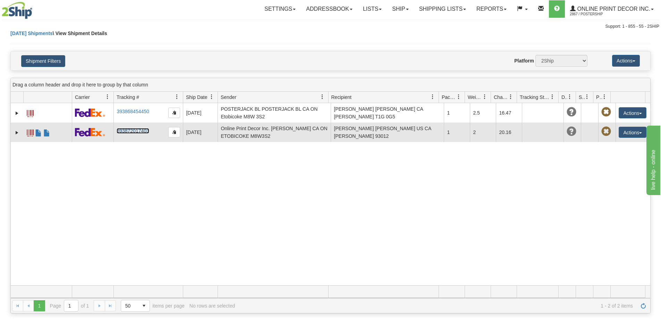
click at [133, 130] on link "393872017403" at bounding box center [133, 131] width 32 height 6
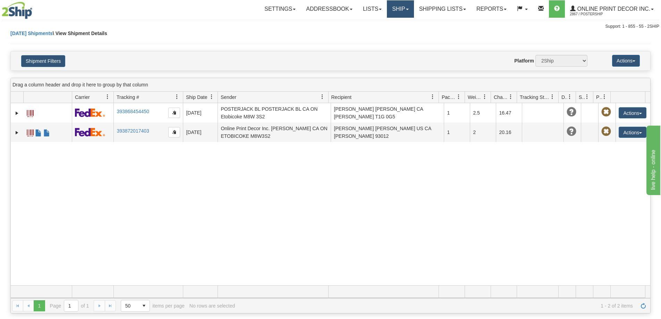
drag, startPoint x: 406, startPoint y: 6, endPoint x: 403, endPoint y: 12, distance: 6.4
click at [406, 6] on link "Ship" at bounding box center [400, 8] width 27 height 17
click at [377, 26] on span "Ship Screen" at bounding box center [371, 25] width 26 height 6
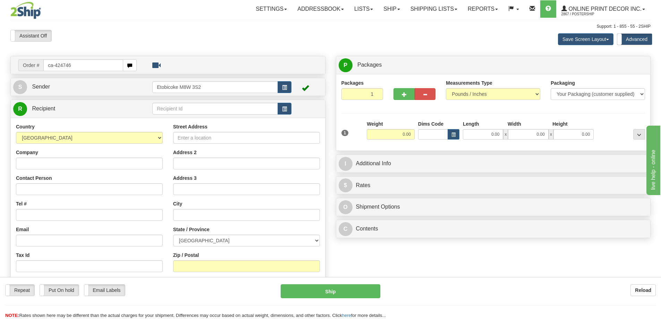
type input "ca-424746"
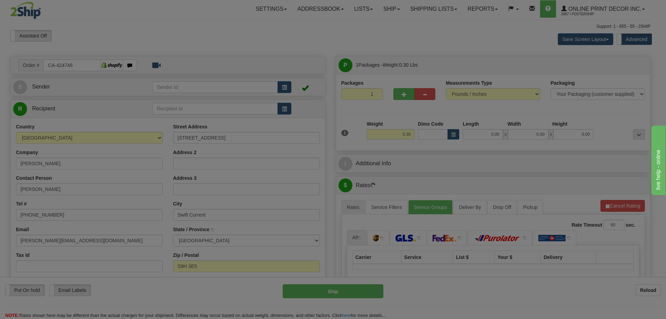
type input "SWIFT CURRENT"
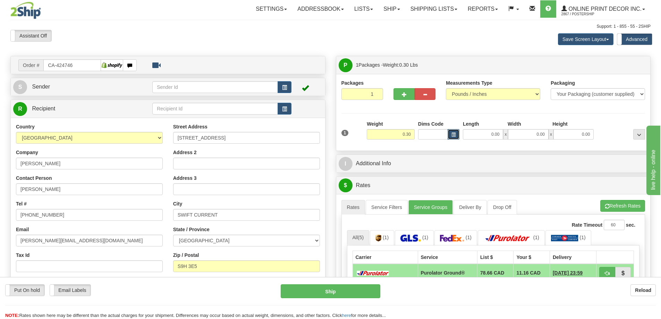
click at [450, 135] on button "button" at bounding box center [454, 134] width 12 height 10
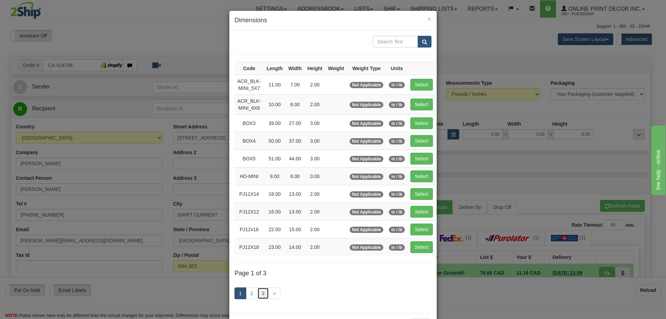
click at [261, 293] on link "3" at bounding box center [263, 293] width 12 height 12
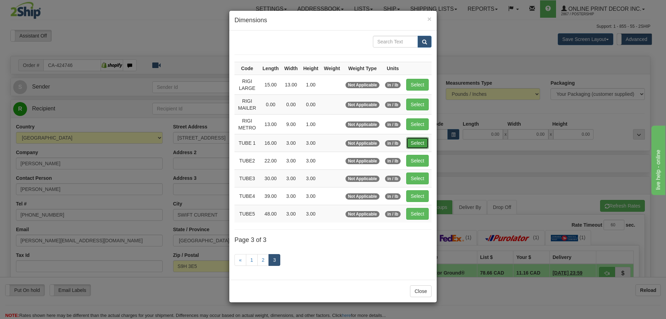
click at [407, 143] on button "Select" at bounding box center [417, 143] width 23 height 12
type input "TUBE 1"
type input "16.00"
type input "3.00"
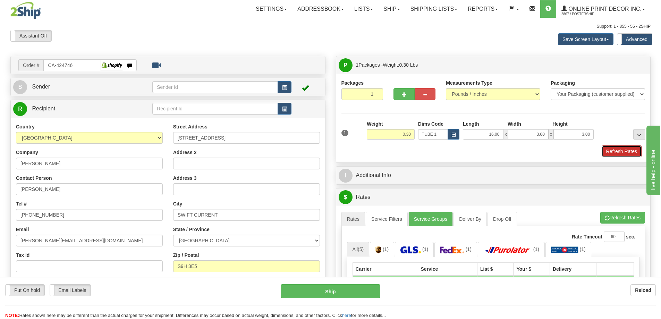
click at [623, 150] on button "Refresh Rates" at bounding box center [622, 151] width 40 height 12
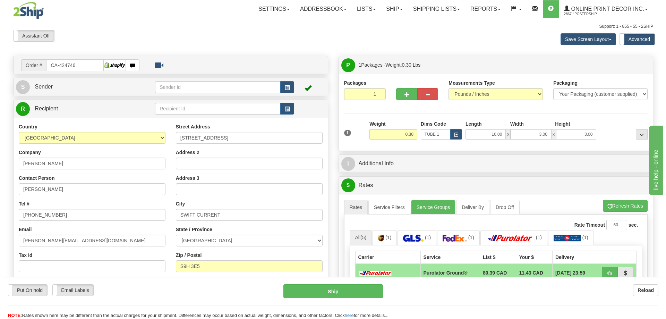
scroll to position [69, 0]
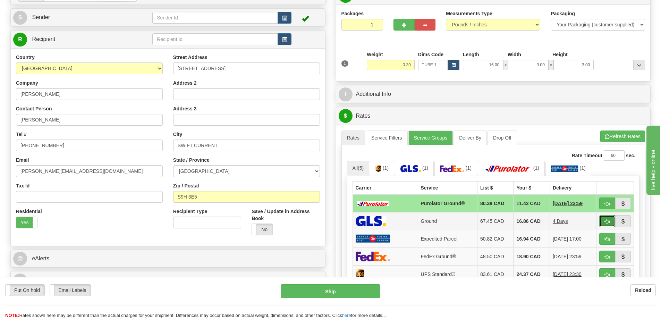
click at [604, 222] on button "button" at bounding box center [607, 221] width 16 height 12
type input "1"
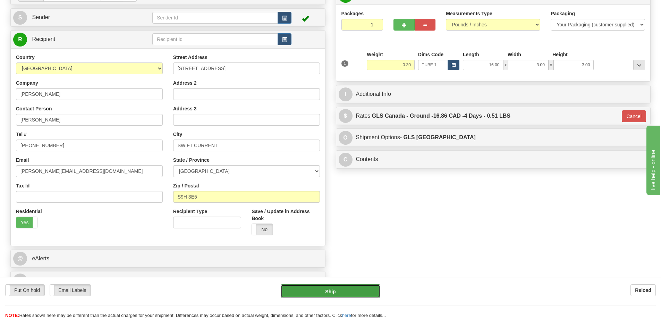
click at [338, 291] on button "Ship" at bounding box center [331, 291] width 100 height 14
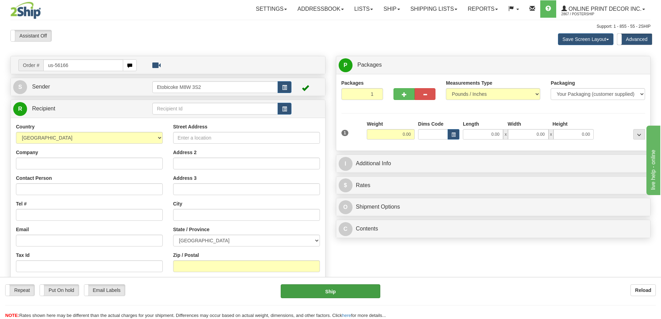
type input "us-56166"
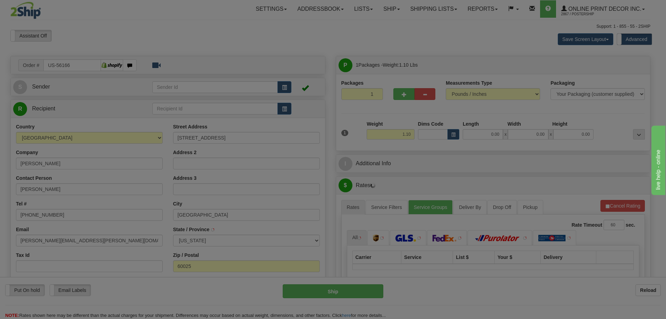
type input "GLENVIEW"
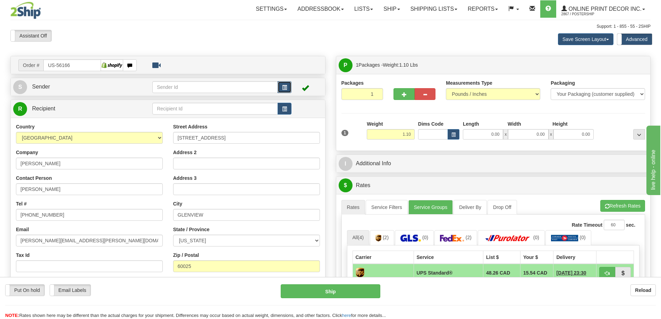
click at [284, 86] on span "button" at bounding box center [284, 87] width 5 height 5
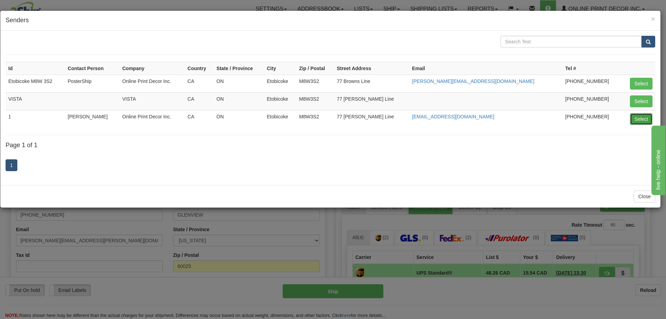
click at [635, 118] on button "Select" at bounding box center [641, 119] width 23 height 12
type input "1"
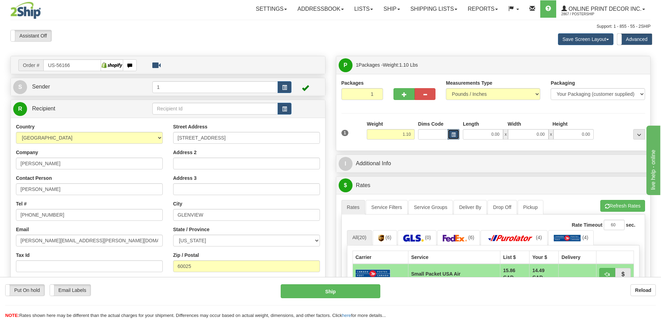
click at [452, 135] on span "button" at bounding box center [453, 135] width 4 height 4
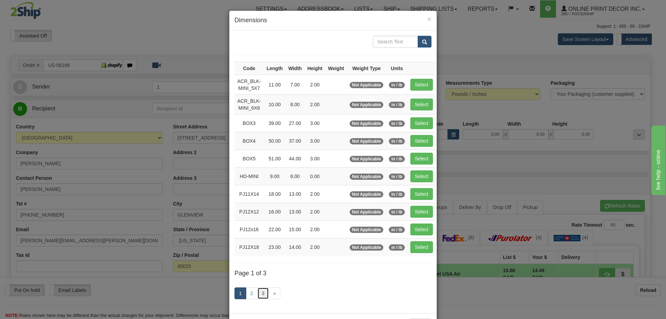
click at [261, 292] on link "3" at bounding box center [263, 293] width 12 height 12
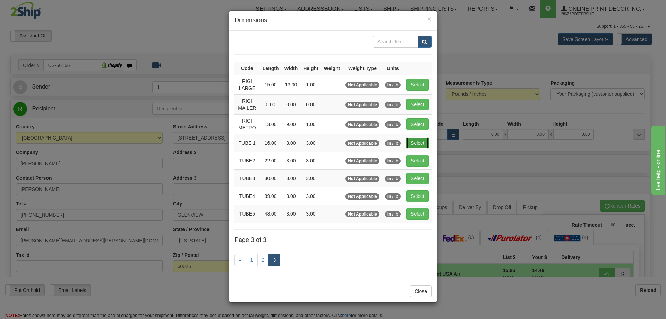
click at [418, 138] on button "Select" at bounding box center [417, 143] width 23 height 12
type input "TUBE 1"
type input "16.00"
type input "3.00"
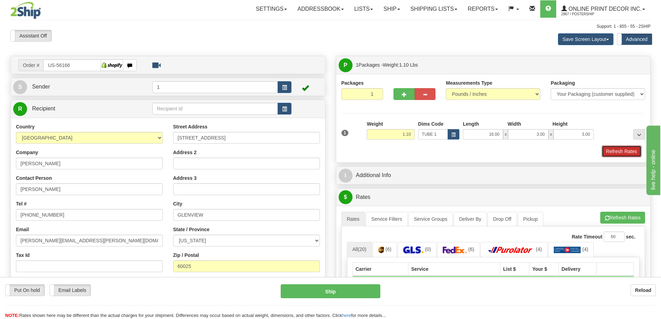
click at [627, 152] on button "Refresh Rates" at bounding box center [622, 151] width 40 height 12
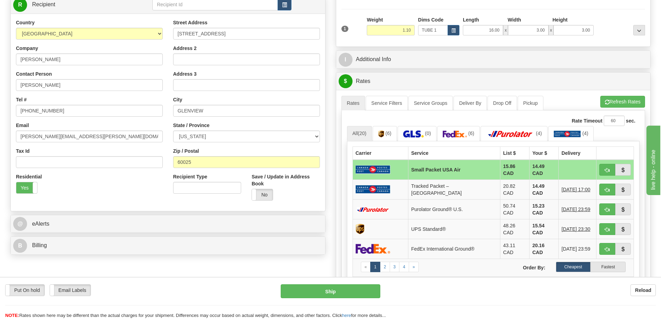
scroll to position [139, 0]
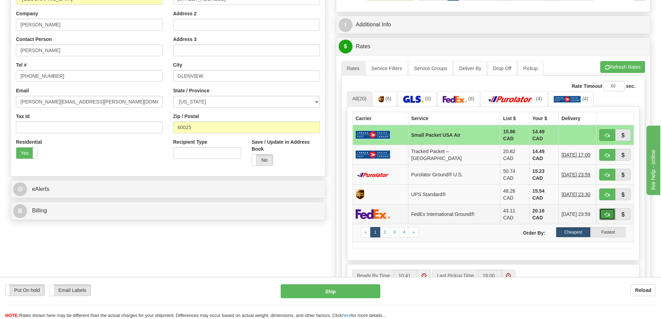
click at [607, 212] on span "button" at bounding box center [607, 214] width 5 height 5
type input "92"
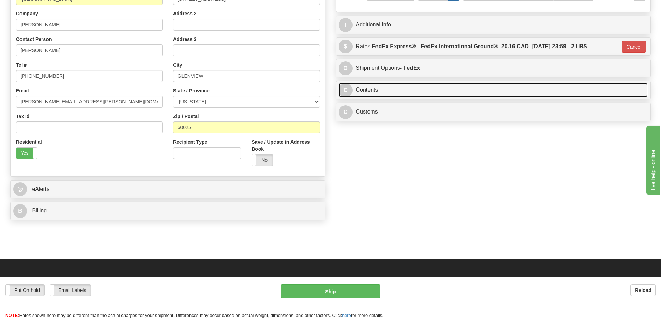
click at [394, 90] on link "C Contents" at bounding box center [493, 90] width 309 height 14
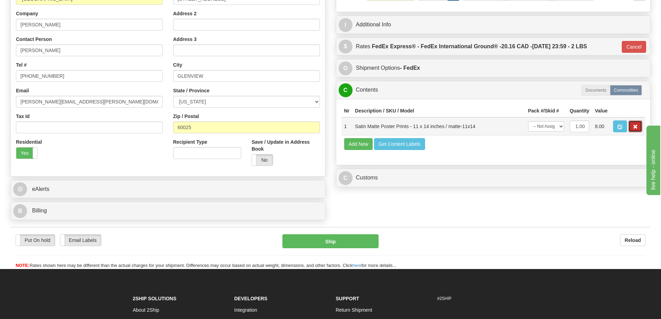
click at [635, 127] on span "button" at bounding box center [635, 127] width 5 height 5
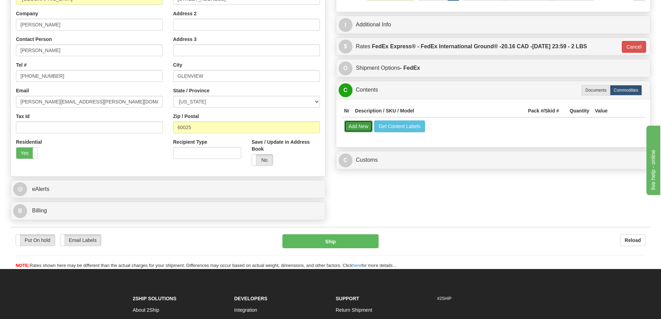
click at [357, 126] on button "Add New" at bounding box center [358, 126] width 29 height 12
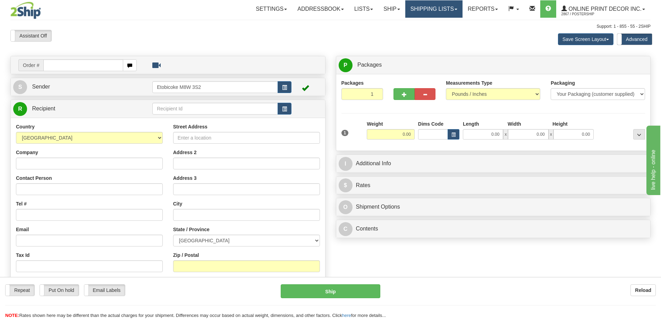
click at [439, 7] on link "Shipping lists" at bounding box center [433, 8] width 57 height 17
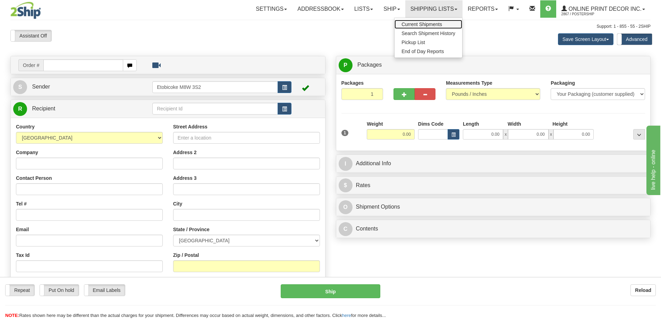
click at [429, 24] on span "Current Shipments" at bounding box center [421, 25] width 41 height 6
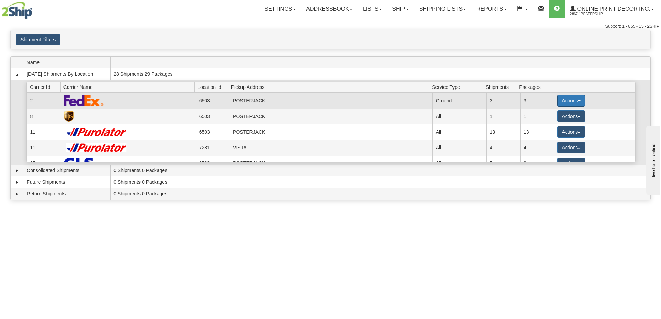
click at [570, 97] on button "Actions" at bounding box center [571, 101] width 28 height 12
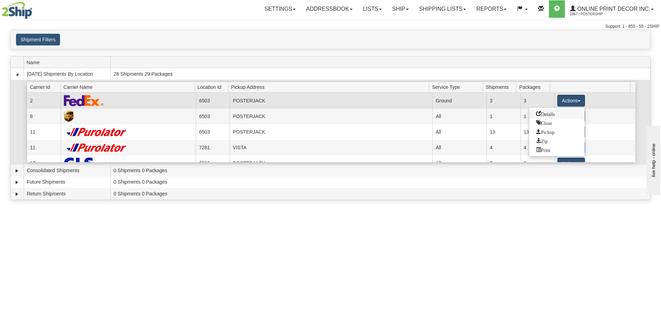
click at [548, 114] on span "Details" at bounding box center [545, 113] width 19 height 5
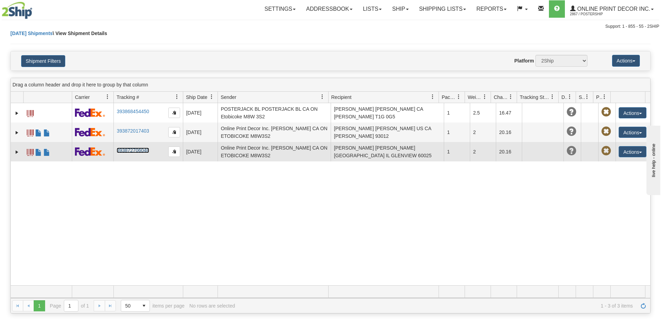
click at [137, 150] on link "393872706048" at bounding box center [133, 150] width 32 height 6
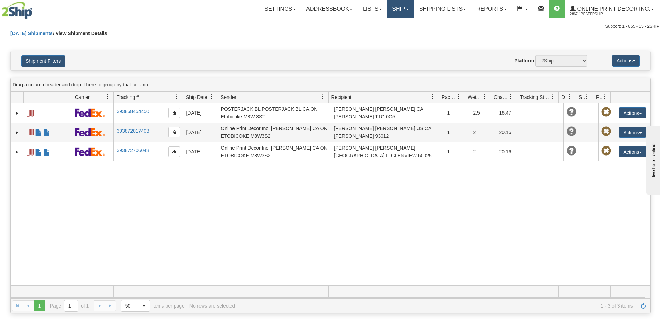
click at [400, 6] on link "Ship" at bounding box center [400, 8] width 27 height 17
click at [378, 24] on span "Ship Screen" at bounding box center [371, 25] width 26 height 6
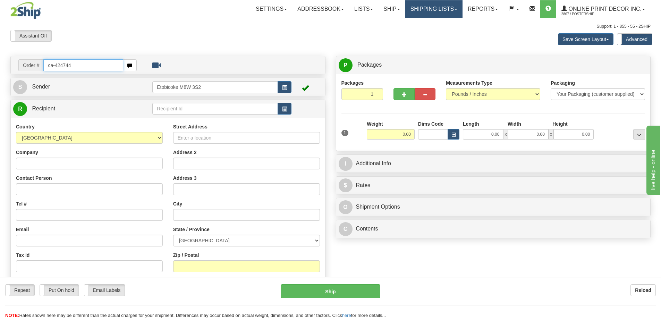
type input "ca-424744"
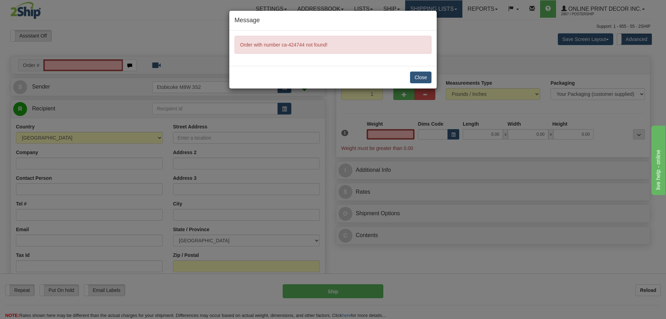
type input "0.00"
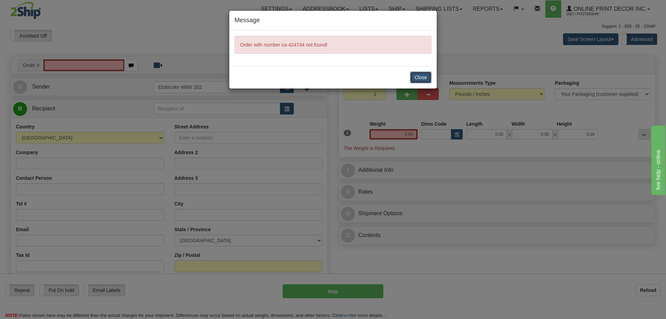
click at [426, 71] on button "Close" at bounding box center [421, 77] width 22 height 12
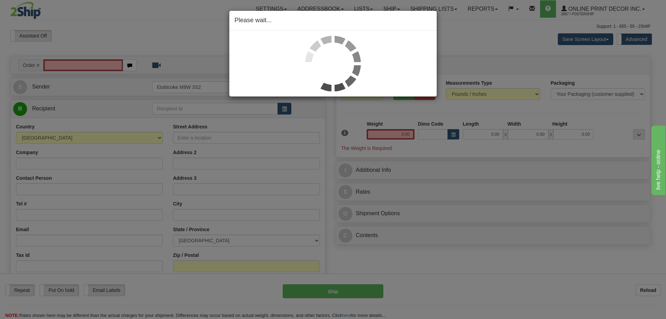
click at [79, 70] on div "Please wait..." at bounding box center [333, 159] width 666 height 319
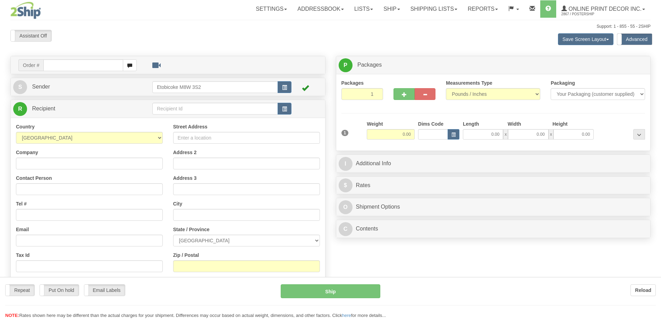
click at [68, 63] on div at bounding box center [330, 159] width 661 height 319
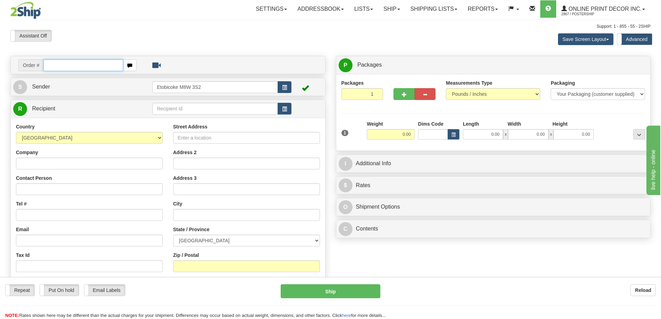
click at [65, 64] on input "text" at bounding box center [83, 65] width 80 height 12
type input "ca-424744"
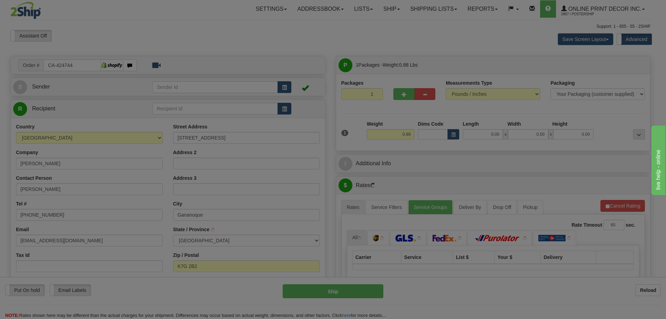
type input "GANANOQUE"
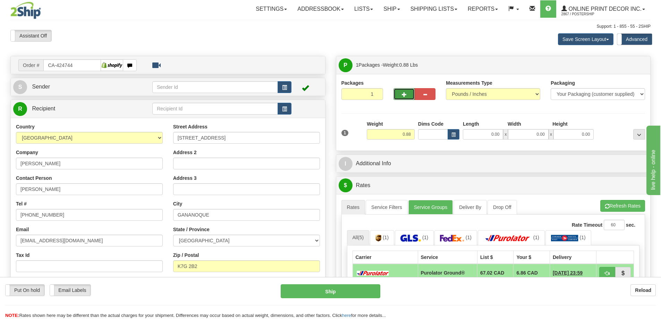
click at [401, 94] on button "button" at bounding box center [403, 94] width 21 height 12
radio input "true"
type input "2"
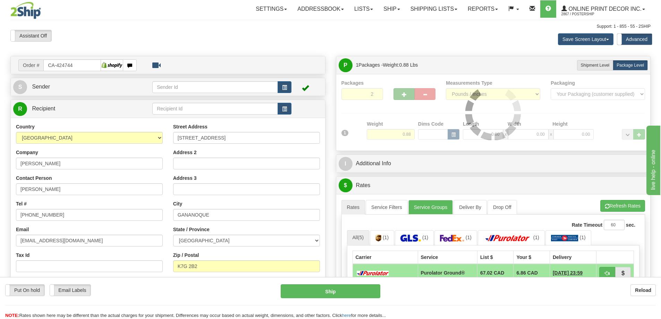
click at [401, 94] on div "Packages 2 1 Measurements Type" at bounding box center [493, 112] width 304 height 66
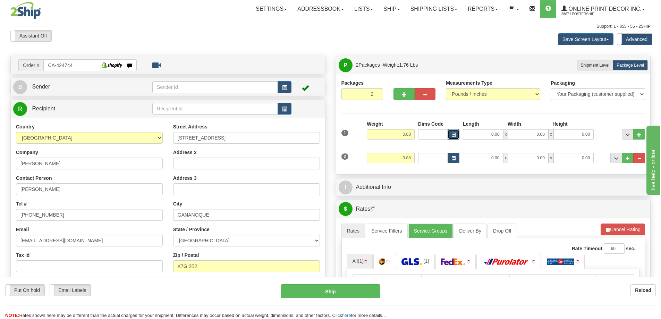
click at [451, 132] on button "button" at bounding box center [454, 134] width 12 height 10
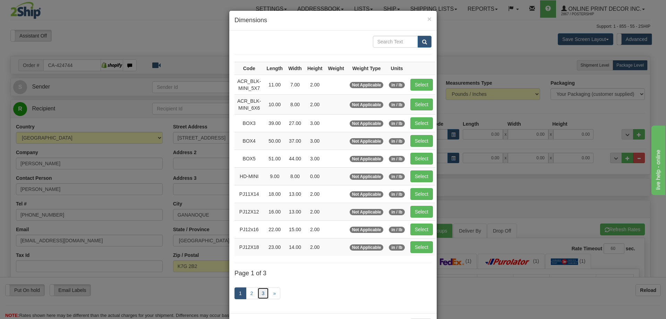
click at [260, 289] on link "3" at bounding box center [263, 293] width 12 height 12
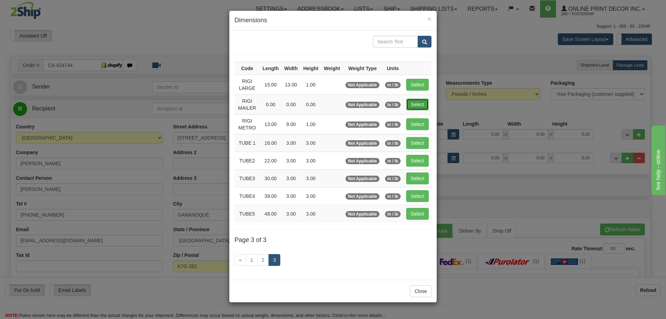
click at [415, 104] on button "Select" at bounding box center [417, 105] width 23 height 12
type input "RIGI MAILER"
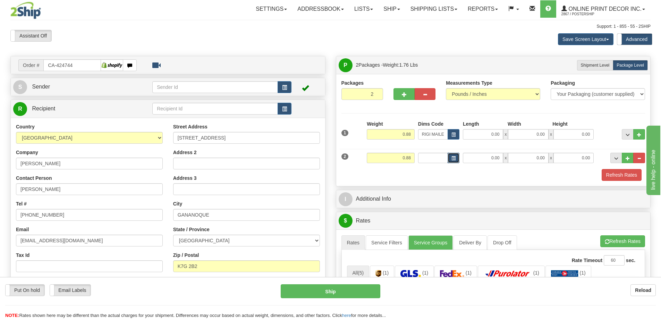
click at [456, 156] on button "button" at bounding box center [454, 158] width 12 height 10
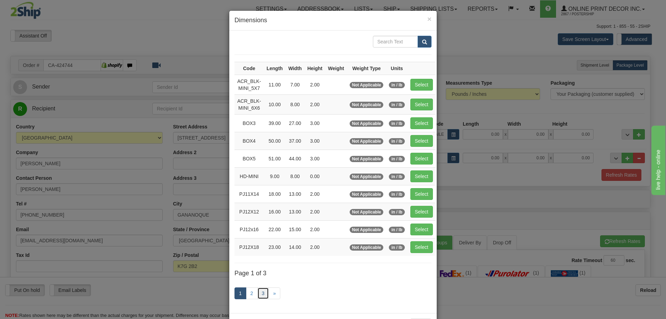
click at [262, 292] on link "3" at bounding box center [263, 293] width 12 height 12
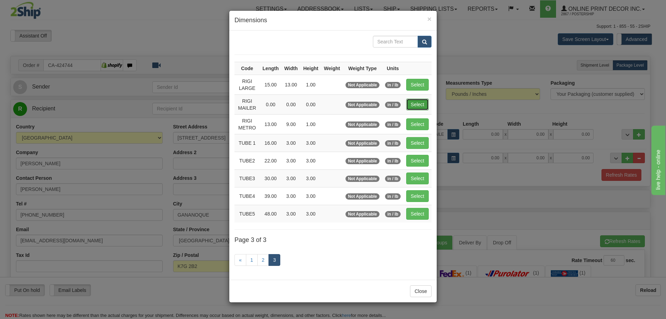
click at [421, 102] on button "Select" at bounding box center [417, 105] width 23 height 12
type input "RIGI MAILER"
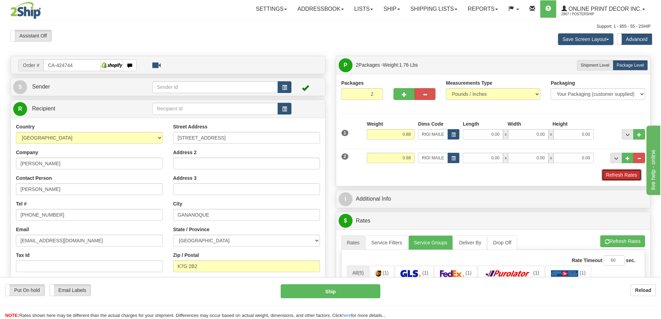
click at [628, 175] on button "Refresh Rates" at bounding box center [622, 175] width 40 height 12
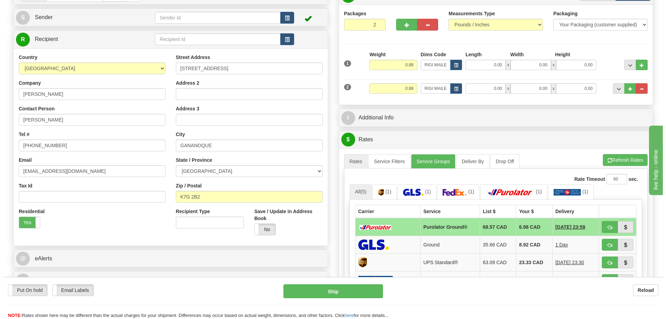
scroll to position [104, 0]
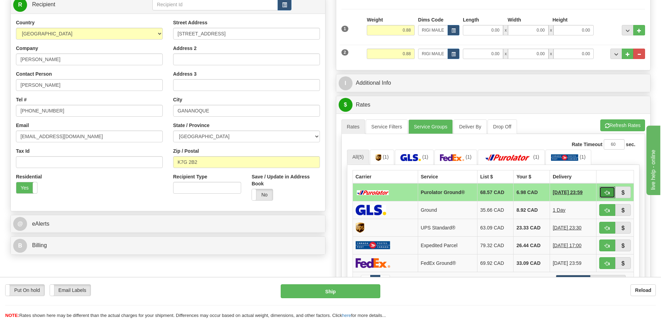
click at [606, 193] on span "button" at bounding box center [607, 192] width 5 height 5
type input "260"
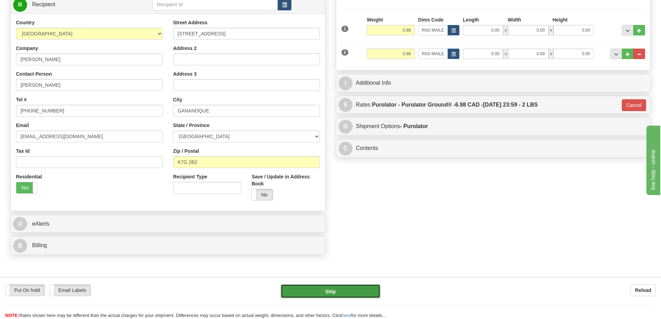
click at [361, 289] on button "Ship" at bounding box center [331, 291] width 100 height 14
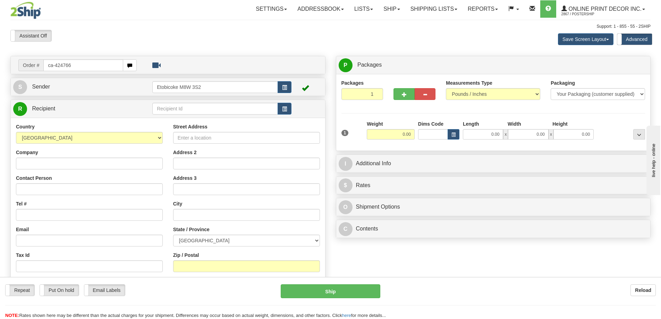
type input "ca-424766"
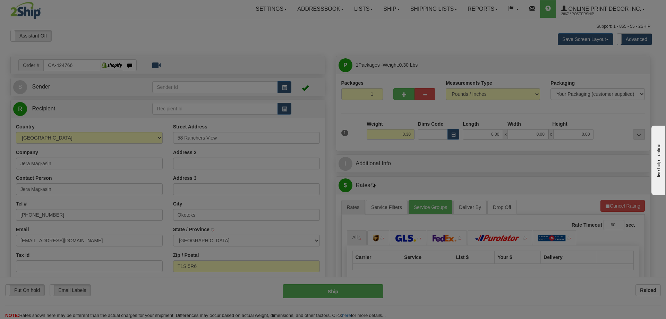
type input "OKOTOKS"
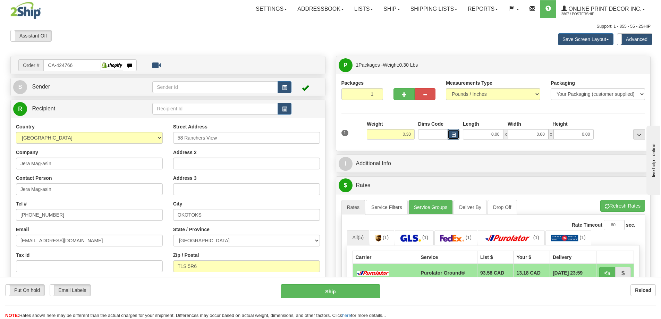
click at [456, 135] on button "button" at bounding box center [454, 134] width 12 height 10
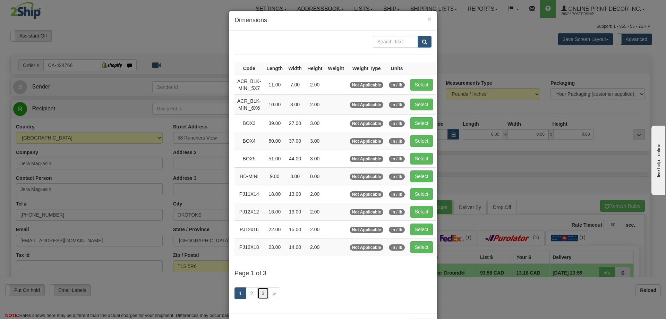
click at [260, 295] on link "3" at bounding box center [263, 293] width 12 height 12
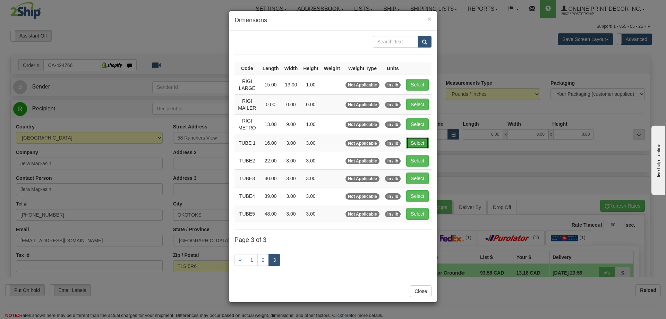
click at [423, 138] on button "Select" at bounding box center [417, 143] width 23 height 12
type input "TUBE 1"
type input "16.00"
type input "3.00"
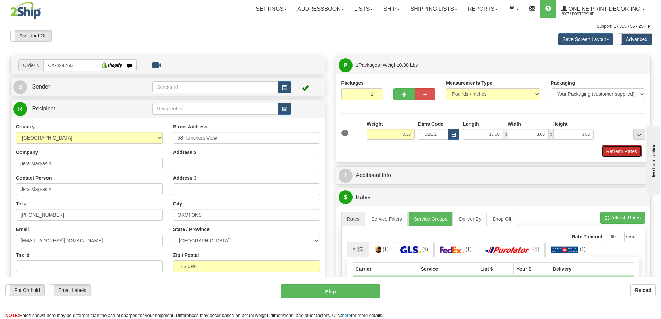
click at [630, 152] on button "Refresh Rates" at bounding box center [622, 151] width 40 height 12
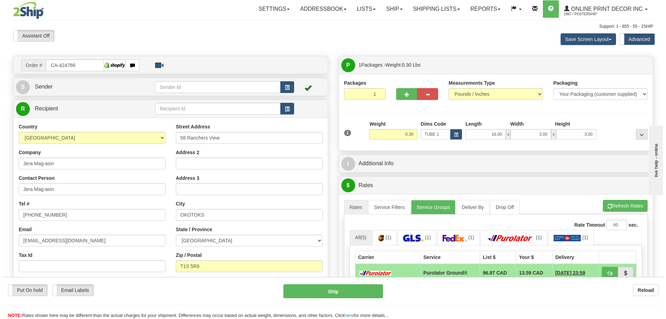
scroll to position [104, 0]
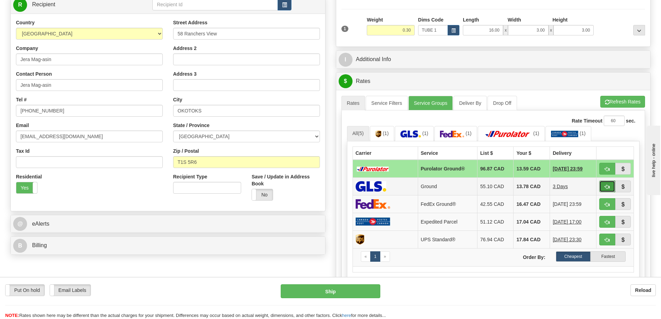
click at [605, 185] on button "button" at bounding box center [607, 186] width 16 height 12
type input "1"
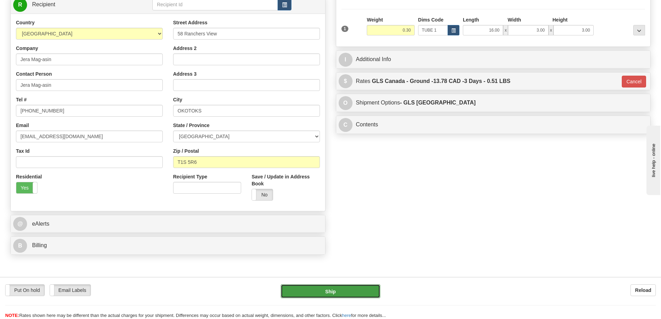
click at [367, 286] on button "Ship" at bounding box center [331, 291] width 100 height 14
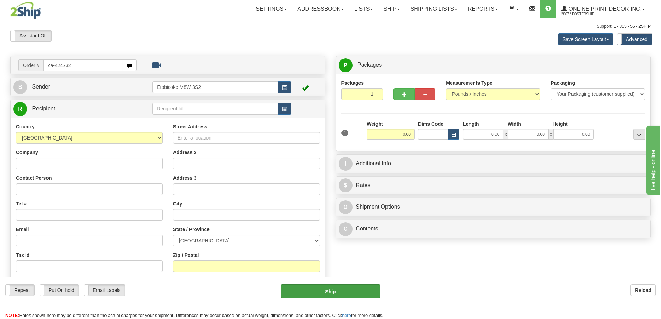
type input "ca-424732"
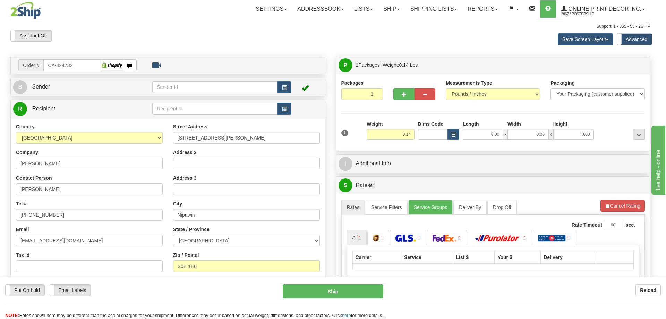
type input "NIPAWIN"
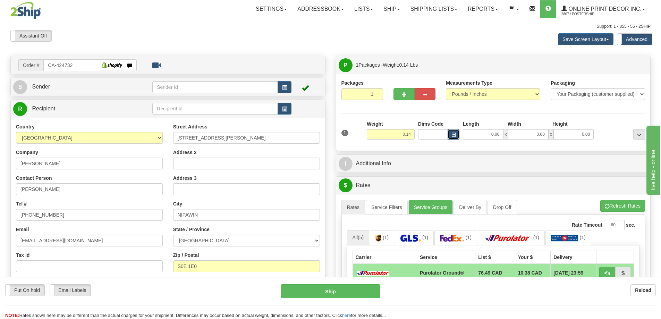
click at [453, 133] on span "button" at bounding box center [453, 135] width 4 height 4
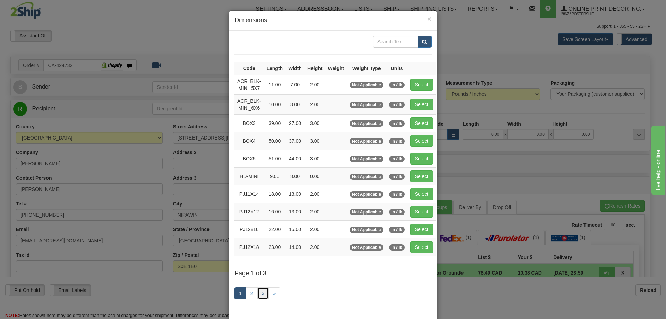
click at [260, 294] on link "3" at bounding box center [263, 293] width 12 height 12
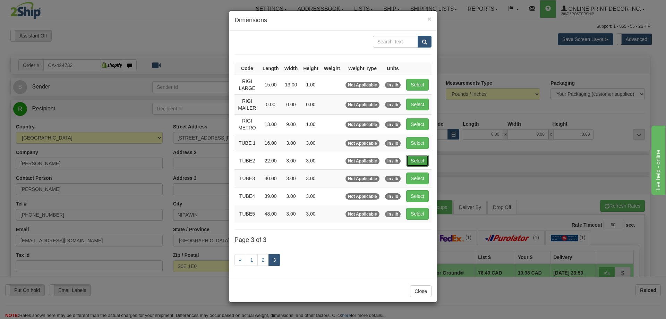
click at [416, 159] on button "Select" at bounding box center [417, 161] width 23 height 12
type input "TUBE2"
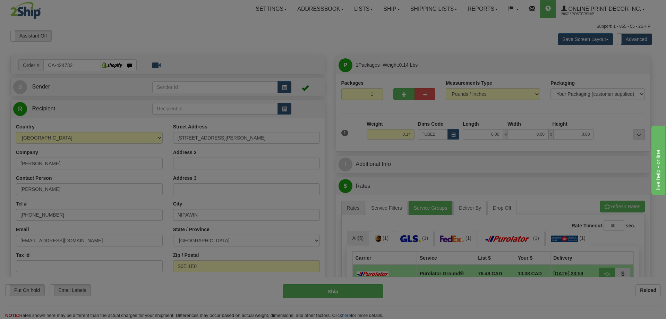
type input "22.00"
type input "3.00"
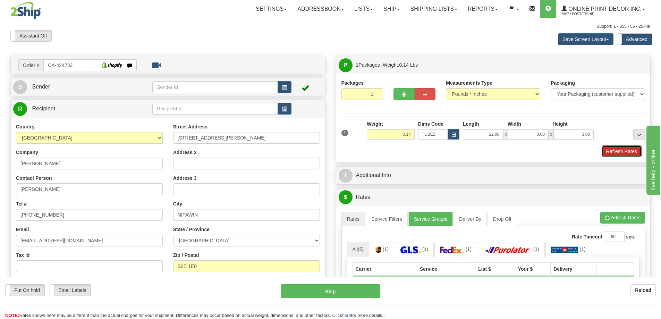
click at [618, 152] on button "Refresh Rates" at bounding box center [622, 151] width 40 height 12
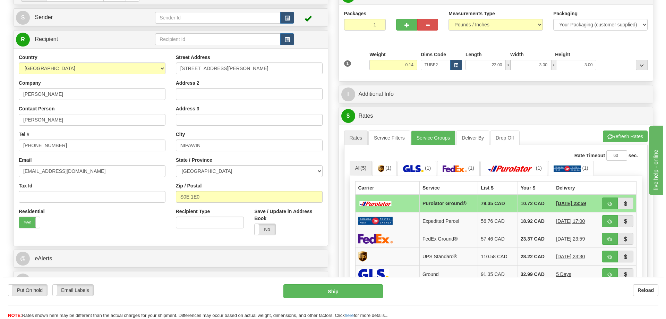
scroll to position [104, 0]
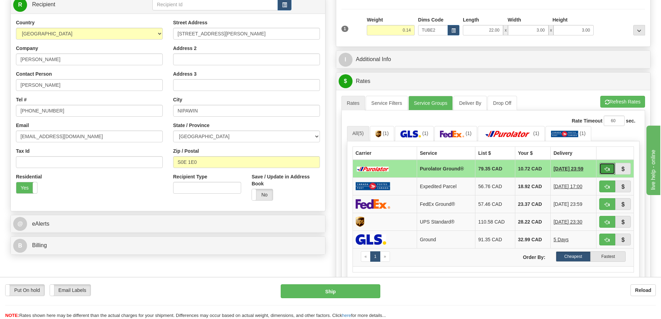
click at [603, 169] on button "button" at bounding box center [607, 169] width 16 height 12
type input "260"
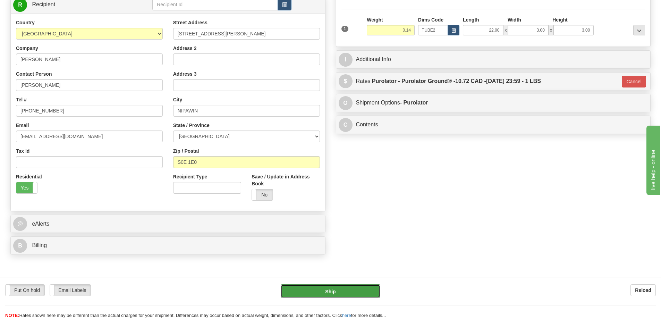
click at [369, 287] on button "Ship" at bounding box center [331, 291] width 100 height 14
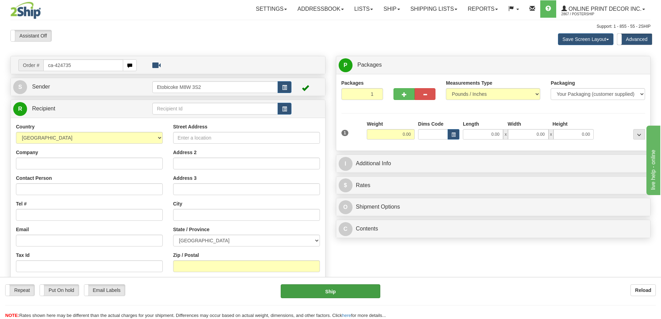
type input "ca-424735"
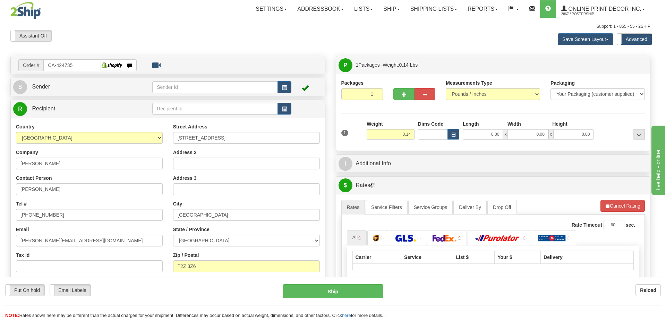
type input "[GEOGRAPHIC_DATA]"
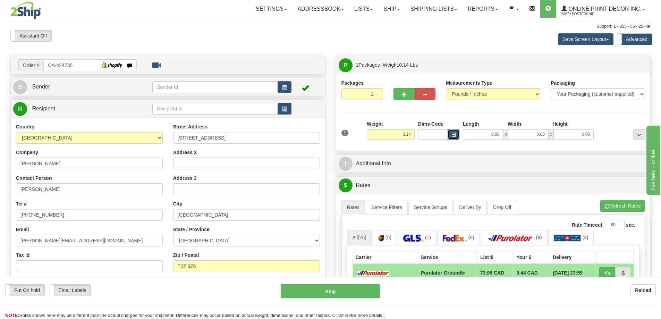
click at [453, 135] on span "button" at bounding box center [453, 135] width 4 height 4
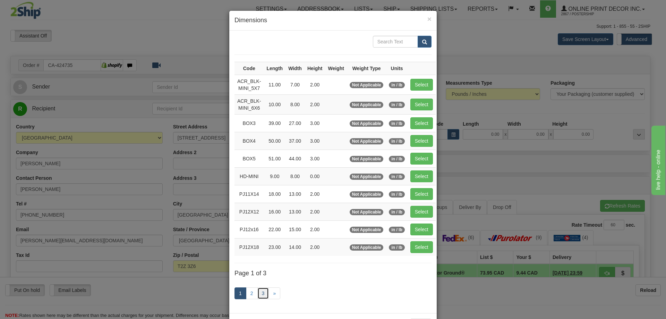
click at [258, 293] on link "3" at bounding box center [263, 293] width 12 height 12
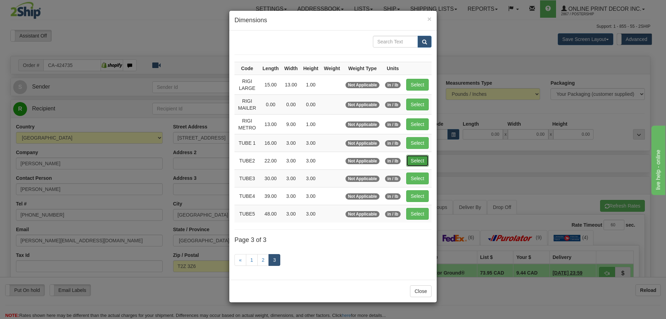
click at [410, 160] on button "Select" at bounding box center [417, 161] width 23 height 12
type input "TUBE2"
type input "22.00"
type input "3.00"
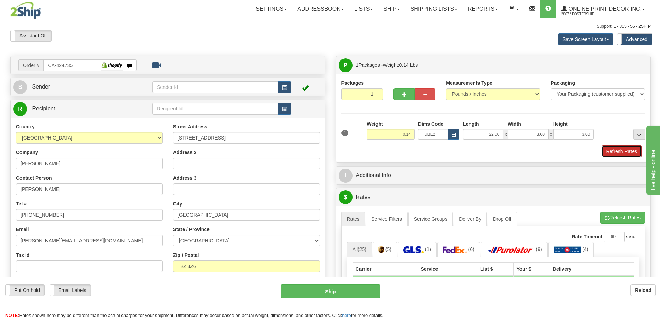
click at [637, 149] on button "Refresh Rates" at bounding box center [622, 151] width 40 height 12
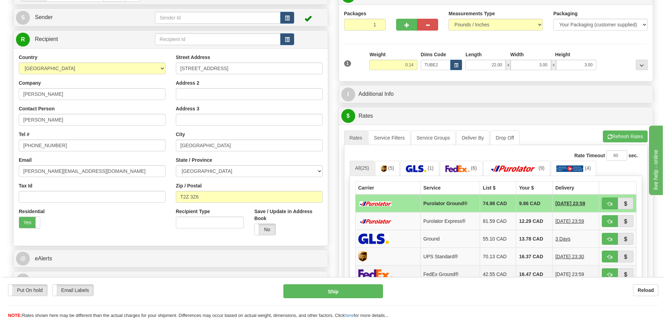
scroll to position [104, 0]
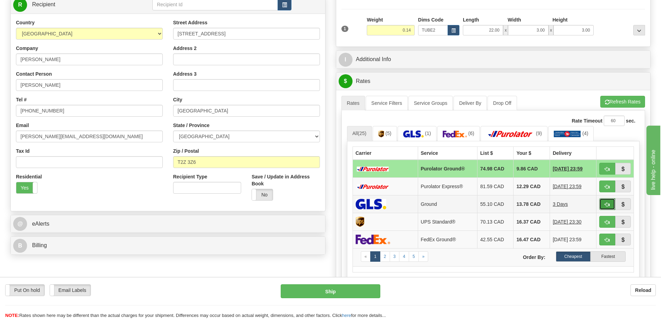
click at [606, 202] on button "button" at bounding box center [607, 204] width 16 height 12
type input "1"
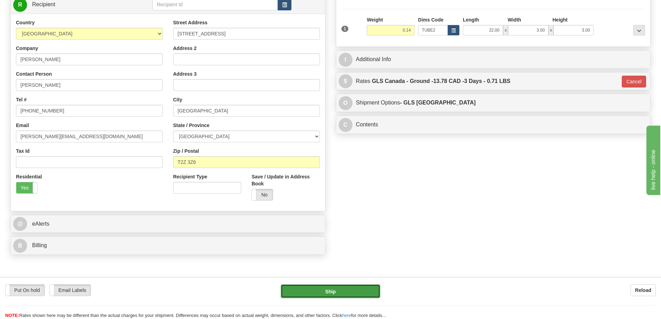
click at [367, 291] on button "Ship" at bounding box center [331, 291] width 100 height 14
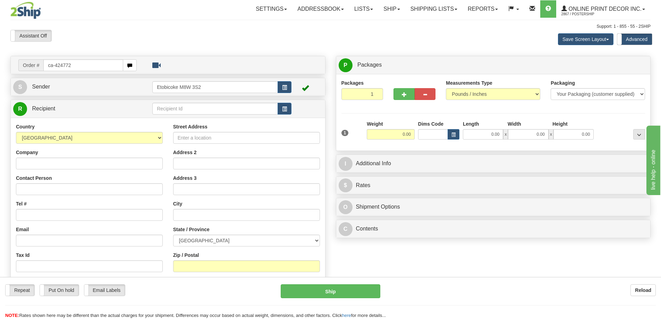
type input "ca-424772"
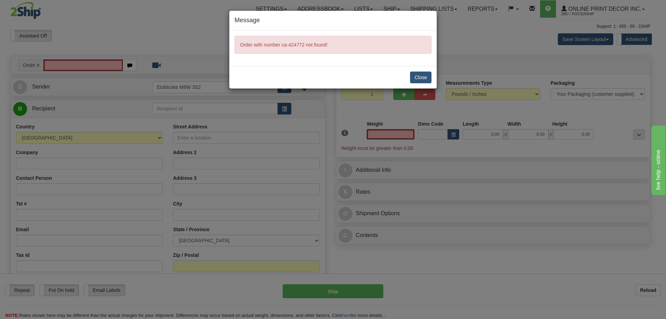
type input "0.00"
click at [426, 76] on button "Close" at bounding box center [421, 77] width 22 height 12
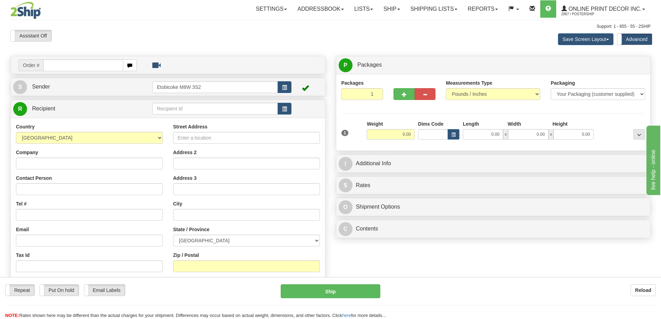
click at [63, 65] on input "text" at bounding box center [83, 65] width 80 height 12
type input "ca-424772"
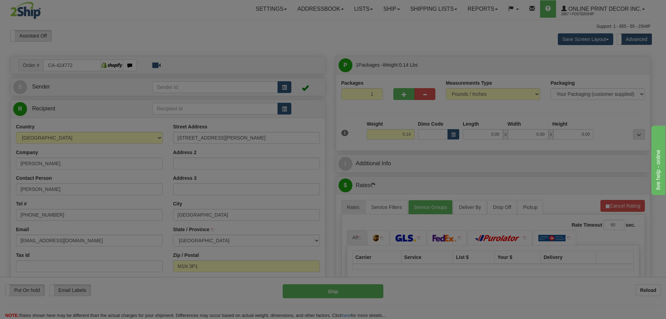
type input "SCARBOROUGH"
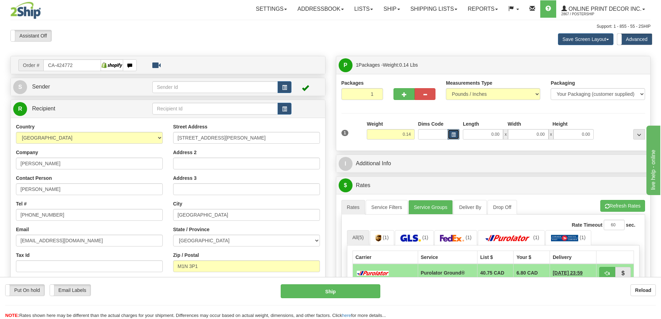
click at [453, 135] on span "button" at bounding box center [453, 135] width 4 height 4
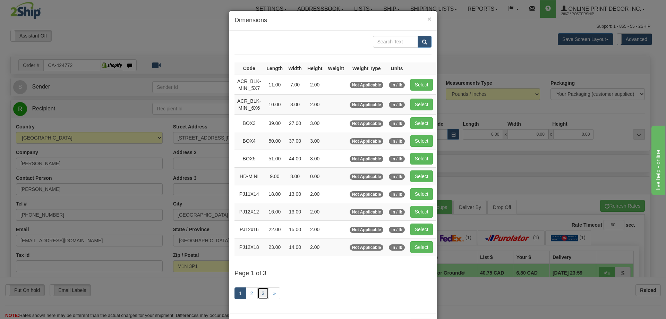
click at [261, 293] on link "3" at bounding box center [263, 293] width 12 height 12
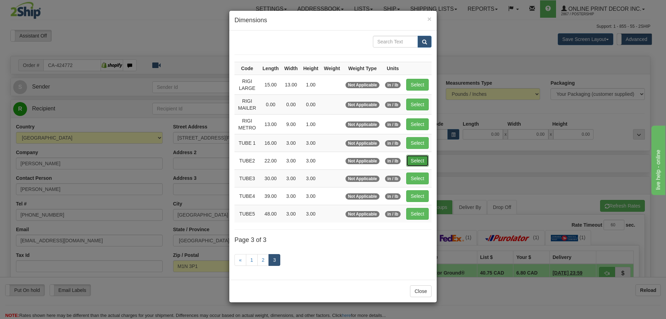
click at [422, 159] on button "Select" at bounding box center [417, 161] width 23 height 12
type input "TUBE2"
type input "22.00"
type input "3.00"
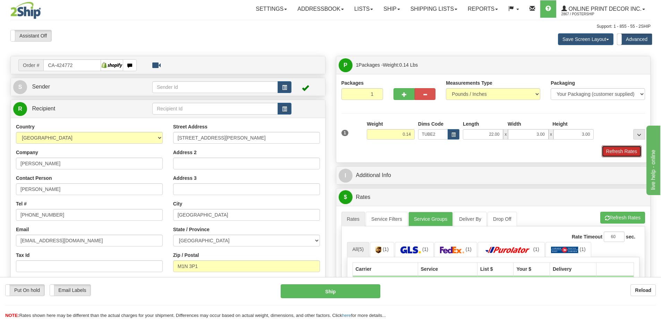
drag, startPoint x: 619, startPoint y: 149, endPoint x: 615, endPoint y: 147, distance: 4.2
click at [618, 148] on button "Refresh Rates" at bounding box center [622, 151] width 40 height 12
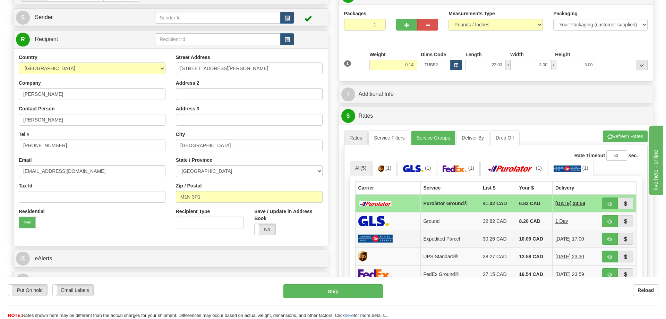
scroll to position [104, 0]
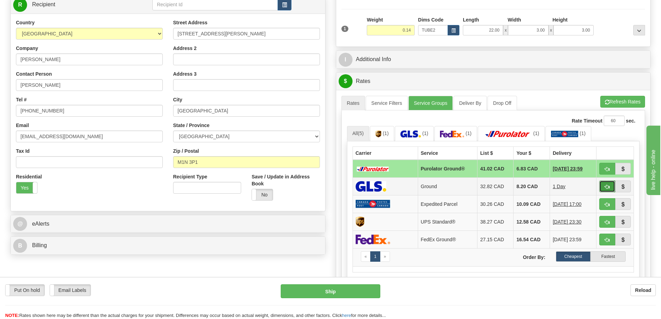
click at [605, 187] on span "button" at bounding box center [607, 187] width 5 height 5
type input "1"
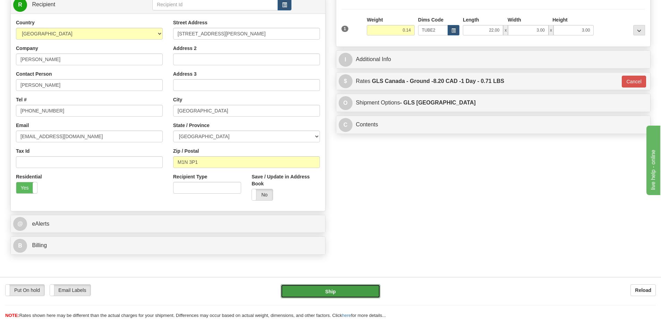
click at [365, 292] on button "Ship" at bounding box center [331, 291] width 100 height 14
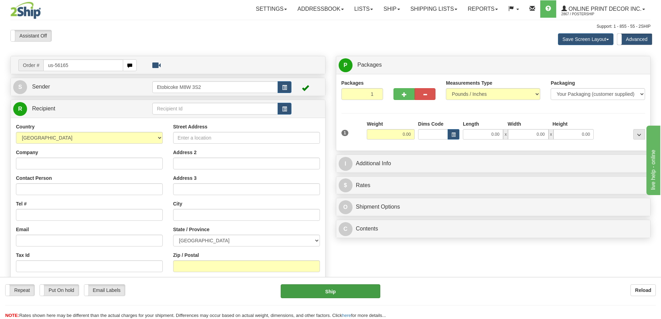
type input "us-56165"
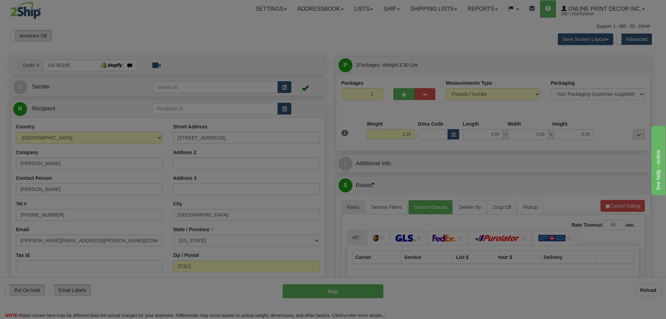
type input "[GEOGRAPHIC_DATA]"
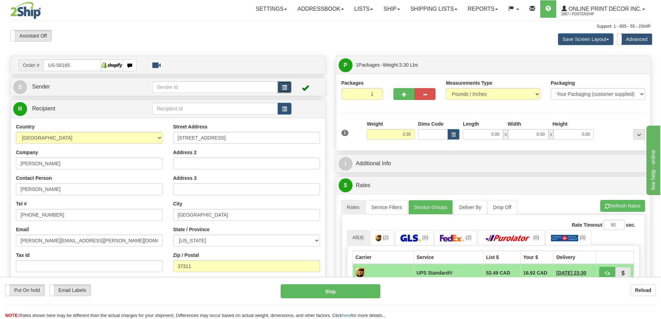
click at [288, 84] on button "button" at bounding box center [285, 87] width 14 height 12
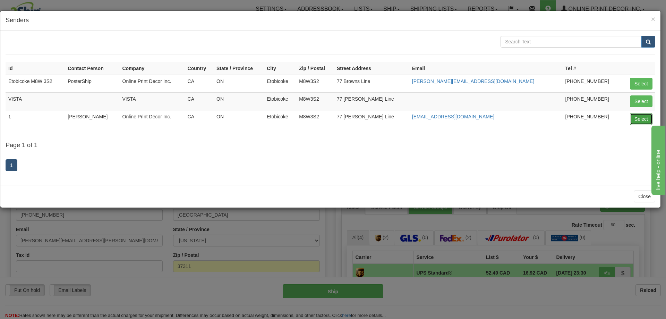
click at [637, 121] on button "Select" at bounding box center [641, 119] width 23 height 12
type input "1"
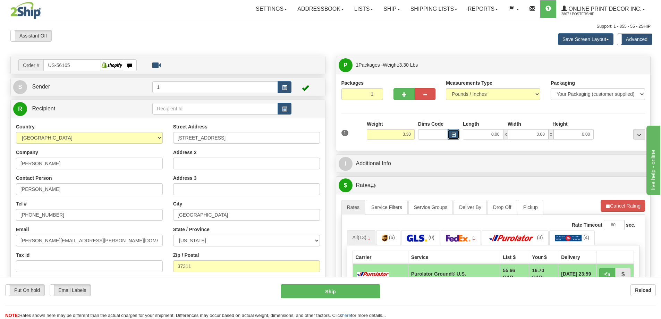
click at [448, 130] on button "button" at bounding box center [454, 134] width 12 height 10
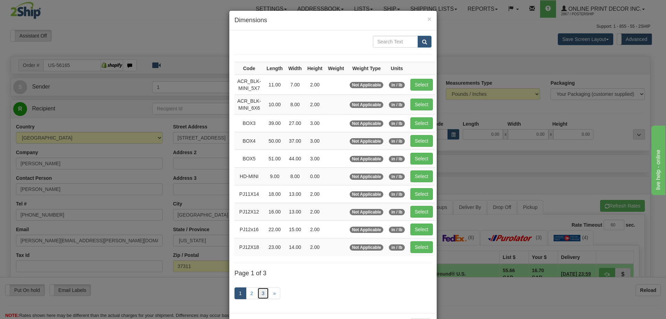
click at [260, 290] on link "3" at bounding box center [263, 293] width 12 height 12
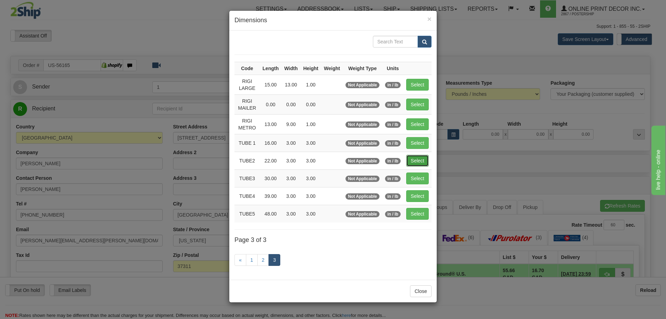
click at [419, 159] on button "Select" at bounding box center [417, 161] width 23 height 12
type input "TUBE2"
type input "22.00"
type input "3.00"
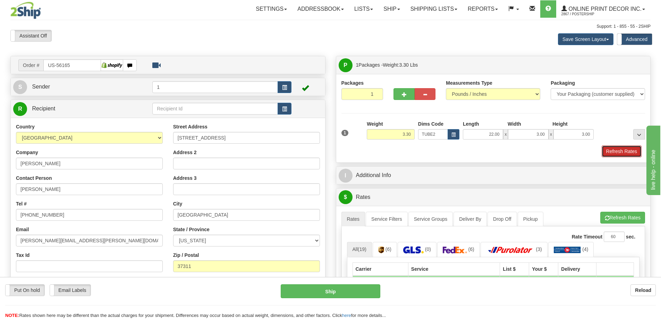
click at [628, 150] on button "Refresh Rates" at bounding box center [622, 151] width 40 height 12
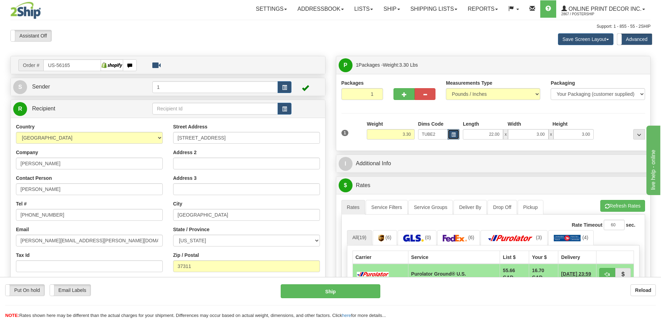
click at [450, 133] on button "button" at bounding box center [454, 134] width 12 height 10
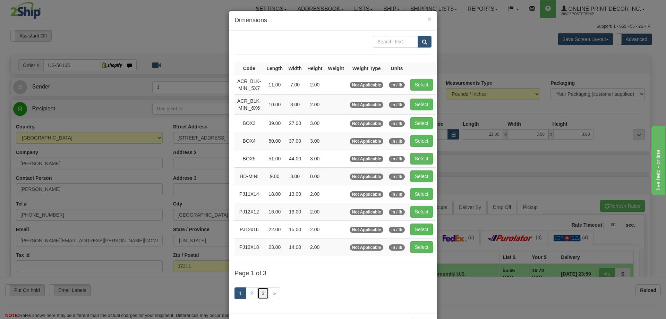
click at [258, 292] on link "3" at bounding box center [263, 293] width 12 height 12
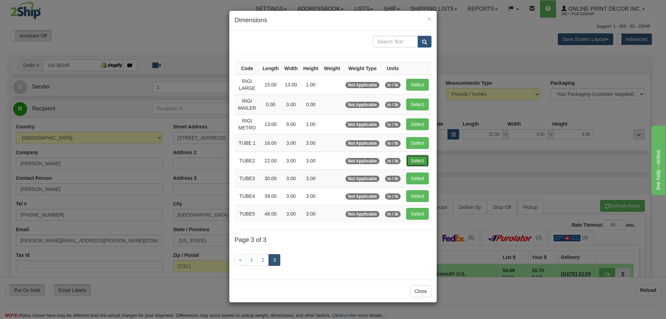
click at [418, 159] on button "Select" at bounding box center [417, 161] width 23 height 12
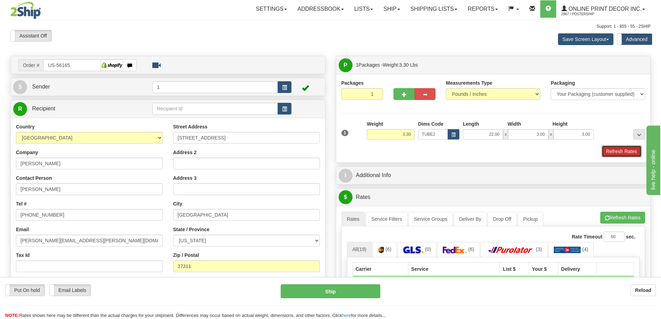
click at [613, 147] on button "Refresh Rates" at bounding box center [622, 151] width 40 height 12
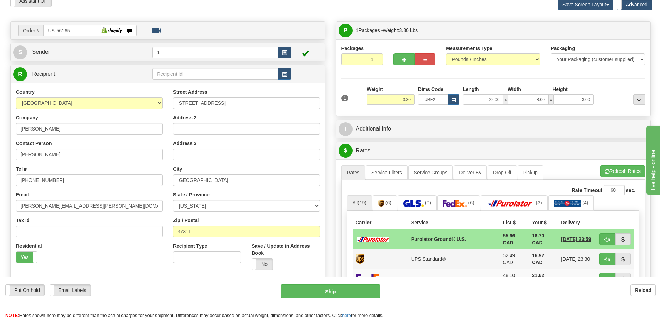
scroll to position [104, 0]
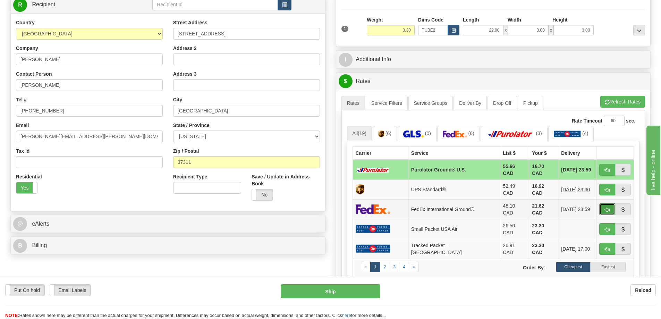
click at [611, 203] on button "button" at bounding box center [607, 209] width 16 height 12
type input "92"
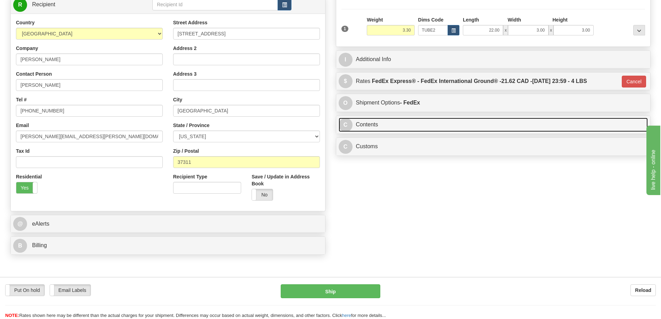
click at [405, 132] on link "C Contents" at bounding box center [493, 125] width 309 height 14
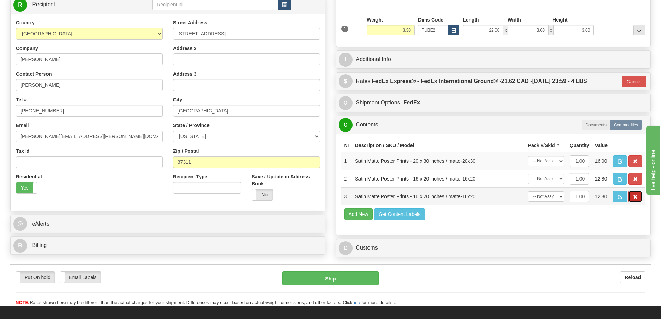
click at [639, 197] on button "button" at bounding box center [635, 196] width 14 height 12
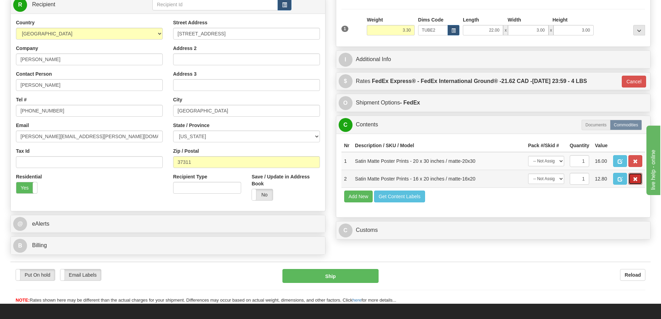
click at [637, 179] on span "button" at bounding box center [635, 179] width 5 height 5
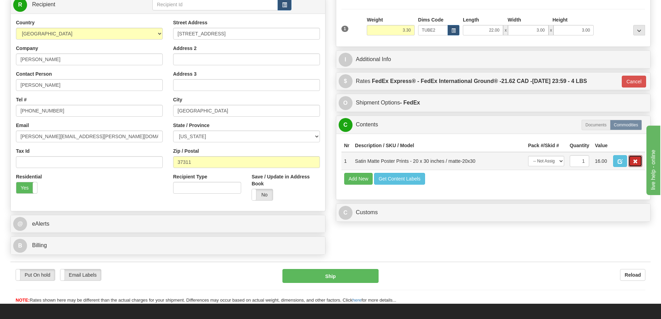
click at [631, 159] on button "button" at bounding box center [635, 161] width 14 height 12
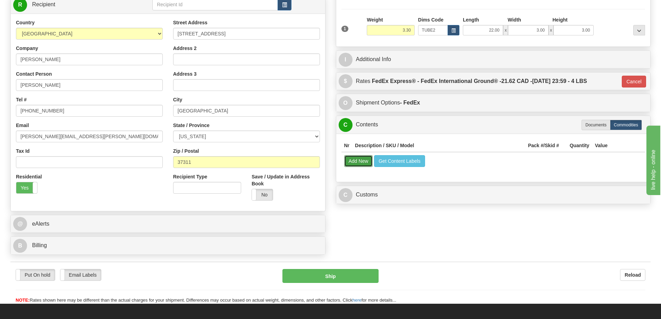
click at [348, 161] on button "Add New" at bounding box center [358, 161] width 29 height 12
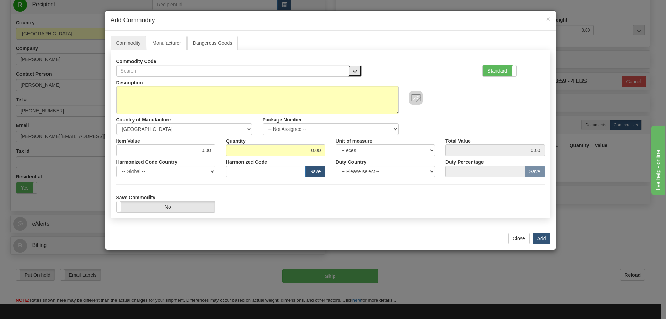
click at [355, 67] on button "button" at bounding box center [355, 71] width 14 height 12
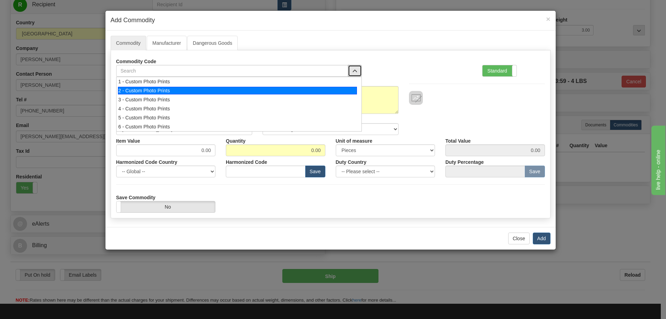
click at [342, 90] on div "2 - Custom Photo Prints" at bounding box center [237, 91] width 239 height 8
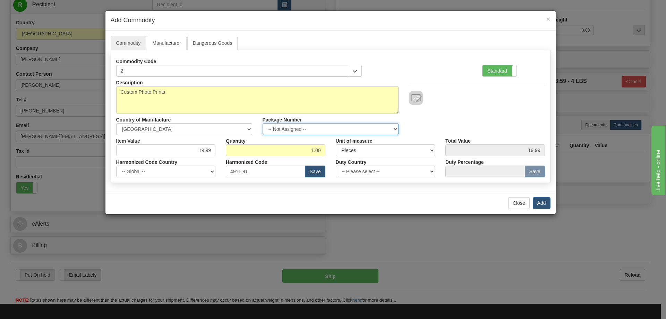
click at [392, 127] on select "-- Not Assigned -- Item 1" at bounding box center [331, 129] width 136 height 12
select select "0"
click at [263, 123] on select "-- Not Assigned -- Item 1" at bounding box center [331, 129] width 136 height 12
click at [539, 201] on button "Add" at bounding box center [542, 203] width 18 height 12
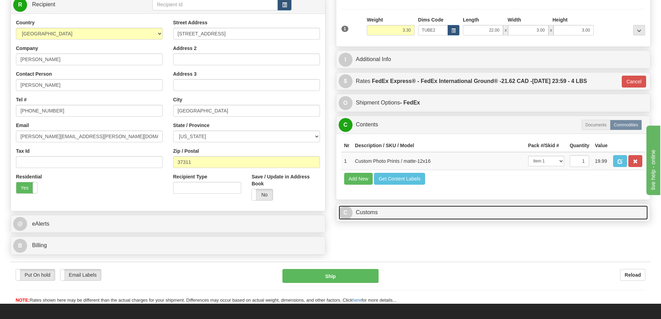
click at [558, 215] on link "C Customs" at bounding box center [493, 212] width 309 height 14
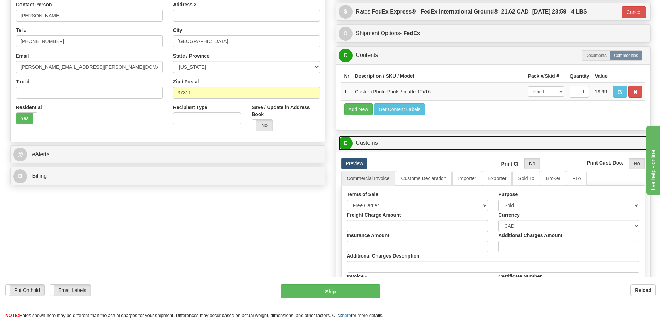
scroll to position [208, 0]
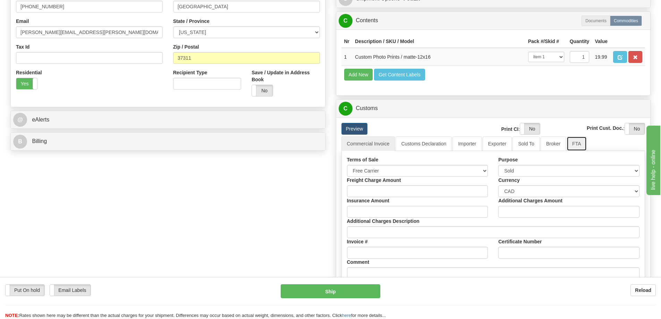
click at [576, 146] on link "FTA" at bounding box center [577, 143] width 20 height 15
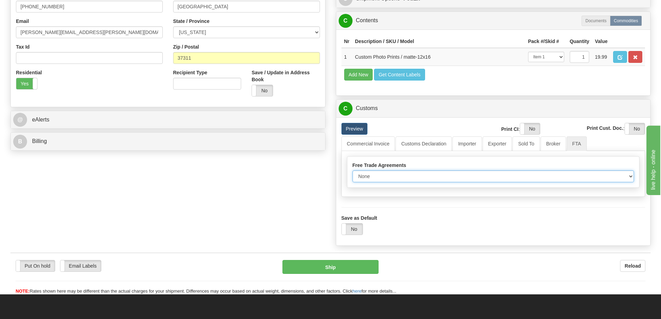
click at [626, 177] on select "None Other USMCA CETA CUKTCA" at bounding box center [493, 176] width 282 height 12
select select "1"
click at [352, 173] on select "None Other USMCA CETA CUKTCA" at bounding box center [493, 176] width 282 height 12
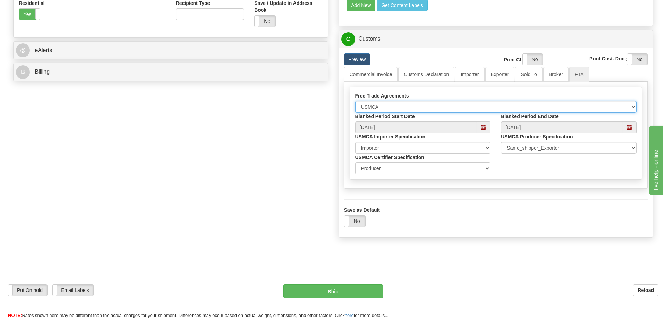
scroll to position [347, 0]
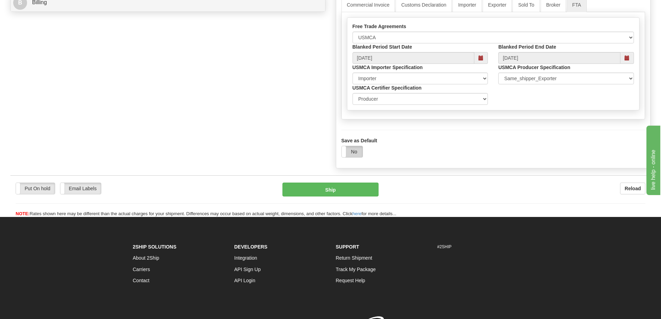
click at [355, 156] on label "No" at bounding box center [352, 151] width 21 height 11
click at [339, 192] on button "Ship" at bounding box center [330, 189] width 96 height 14
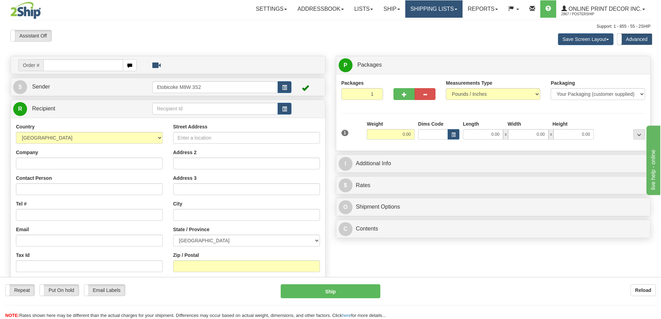
click at [439, 10] on link "Shipping lists" at bounding box center [433, 8] width 57 height 17
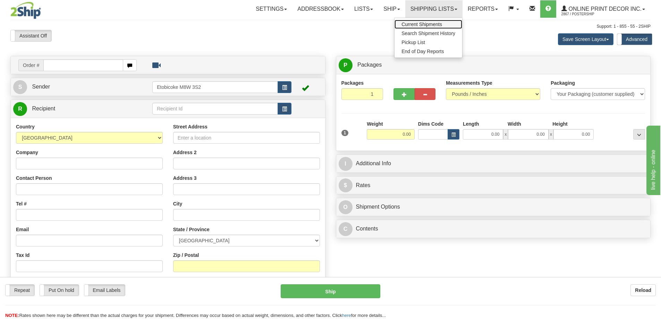
click at [426, 24] on span "Current Shipments" at bounding box center [421, 25] width 41 height 6
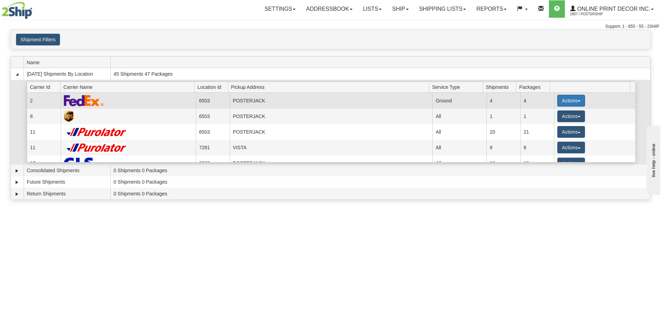
click at [562, 97] on button "Actions" at bounding box center [571, 101] width 28 height 12
click at [564, 99] on button "Actions" at bounding box center [571, 101] width 28 height 12
click at [559, 97] on button "Actions" at bounding box center [571, 101] width 28 height 12
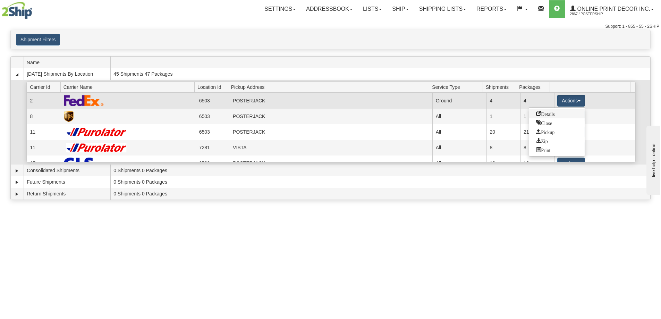
click at [537, 112] on span "Details" at bounding box center [545, 113] width 19 height 5
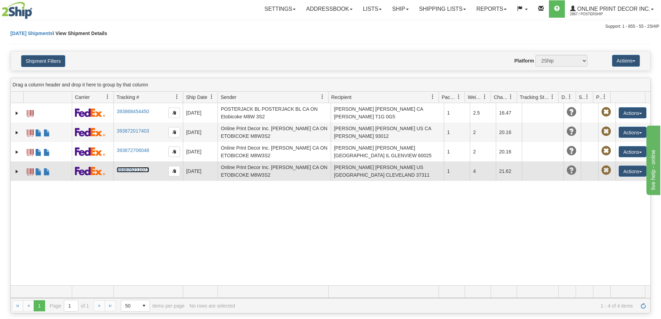
click at [123, 169] on link "393876211071" at bounding box center [133, 170] width 32 height 6
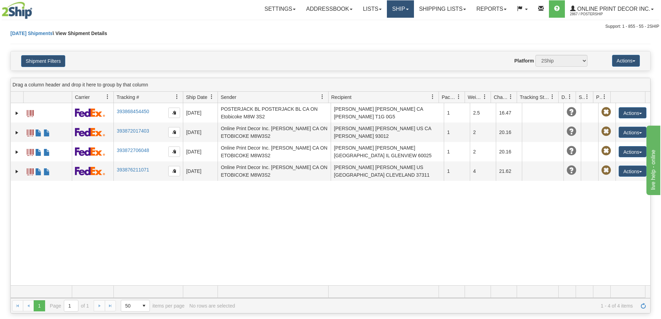
click at [402, 5] on link "Ship" at bounding box center [400, 8] width 27 height 17
click at [368, 23] on span "Ship Screen" at bounding box center [371, 25] width 26 height 6
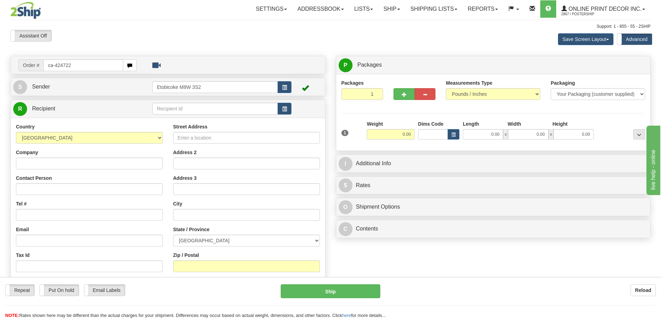
type input "ca-424722"
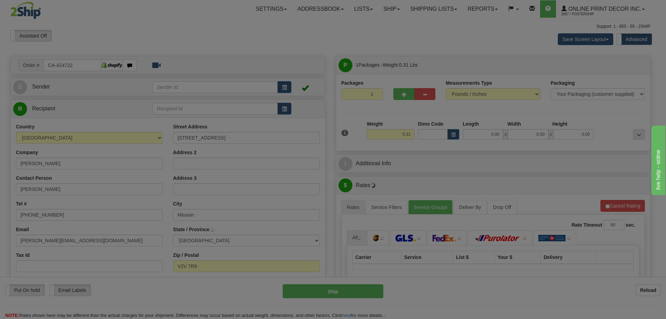
type input "MISSION"
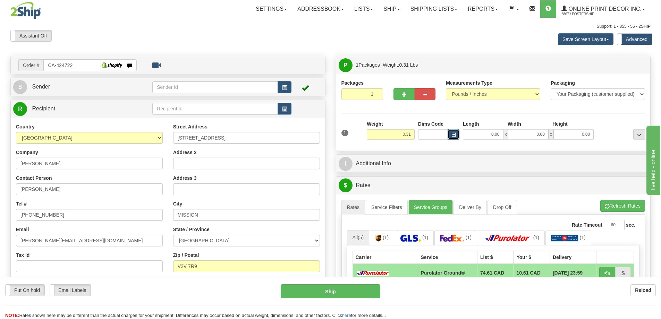
click at [453, 133] on span "button" at bounding box center [453, 135] width 4 height 4
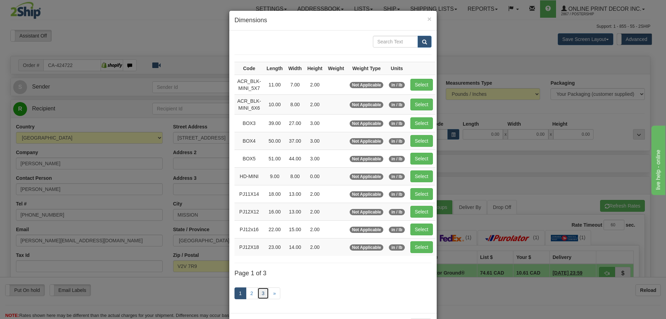
click at [260, 290] on link "3" at bounding box center [263, 293] width 12 height 12
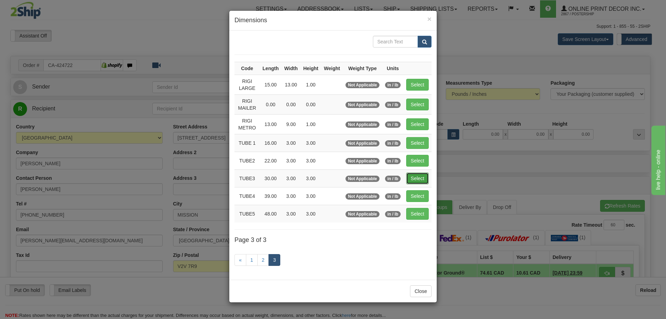
click at [414, 177] on button "Select" at bounding box center [417, 178] width 23 height 12
type input "TUBE3"
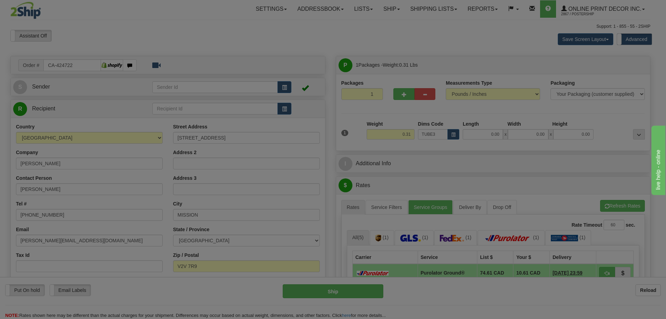
type input "30.00"
type input "3.00"
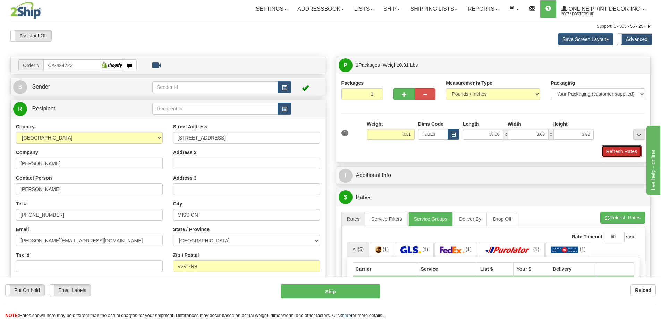
click at [626, 151] on button "Refresh Rates" at bounding box center [622, 151] width 40 height 12
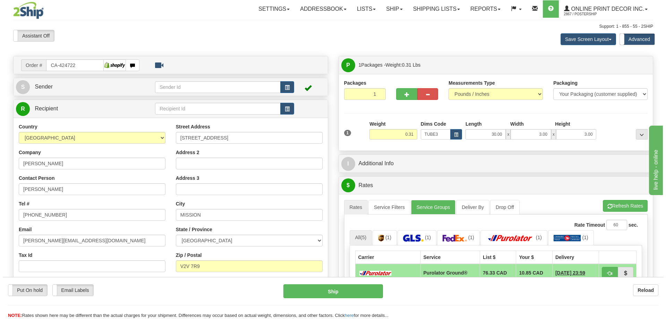
scroll to position [69, 0]
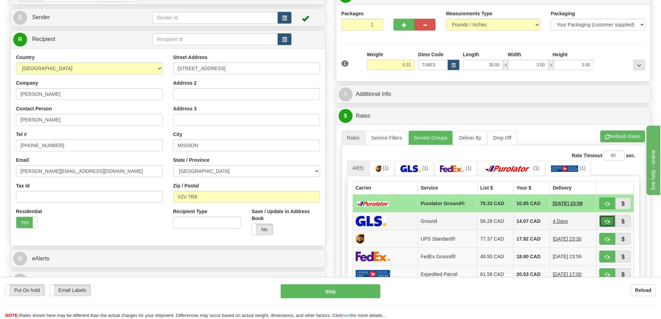
click at [602, 222] on button "button" at bounding box center [607, 221] width 16 height 12
type input "1"
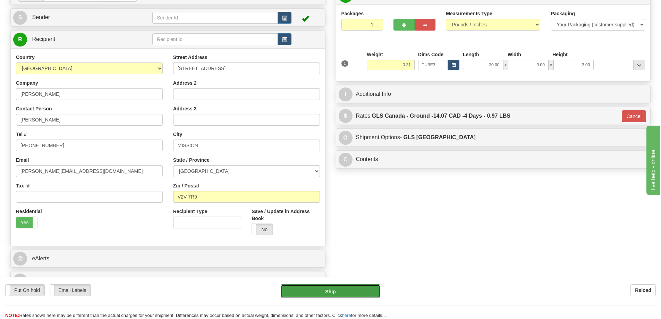
click at [365, 289] on button "Ship" at bounding box center [331, 291] width 100 height 14
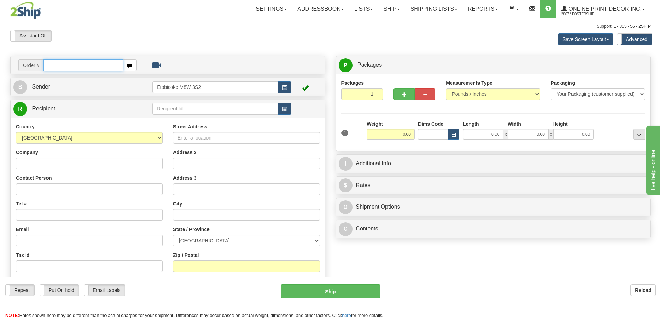
click at [100, 68] on input "text" at bounding box center [83, 65] width 80 height 12
